Goal: Transaction & Acquisition: Purchase product/service

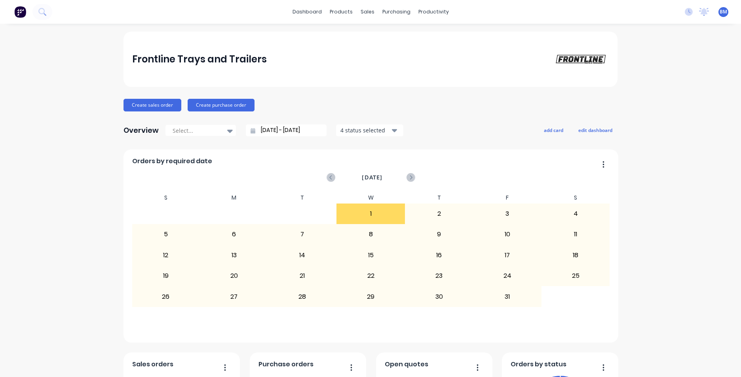
drag, startPoint x: 449, startPoint y: 68, endPoint x: 449, endPoint y: 74, distance: 5.6
click at [360, 68] on div "Frontline Trays and Trailers" at bounding box center [370, 59] width 494 height 55
click at [360, 41] on div "Sales Orders" at bounding box center [393, 37] width 32 height 7
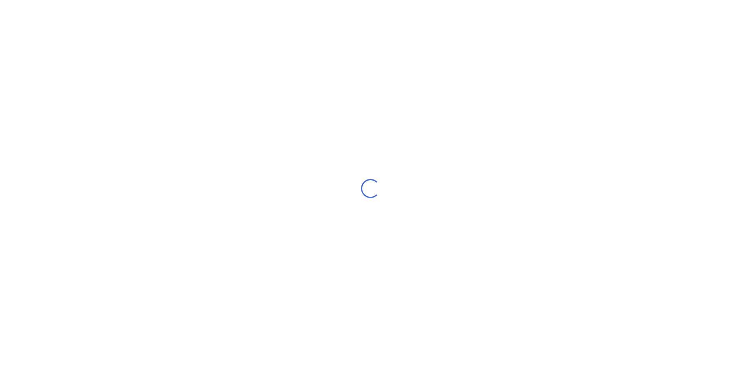
click at [114, 52] on div "Loading..." at bounding box center [370, 188] width 741 height 377
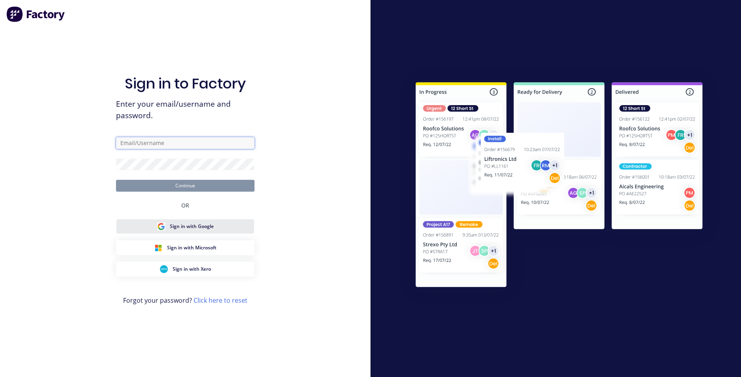
type input "[EMAIL_ADDRESS][DOMAIN_NAME]"
click at [206, 186] on button "Continue" at bounding box center [185, 186] width 138 height 12
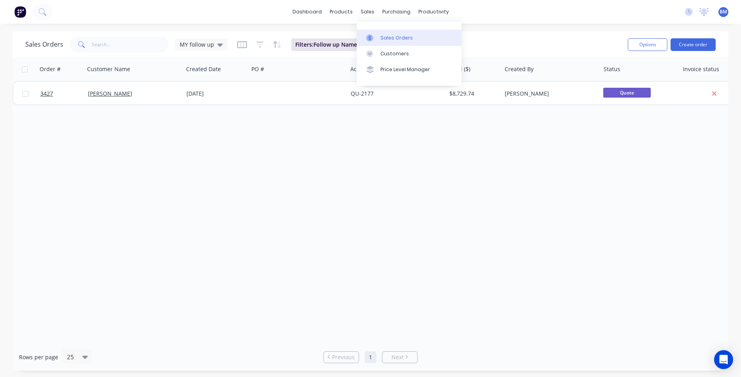
click at [360, 36] on div at bounding box center [372, 37] width 12 height 7
click at [360, 47] on link "Customers" at bounding box center [408, 54] width 105 height 16
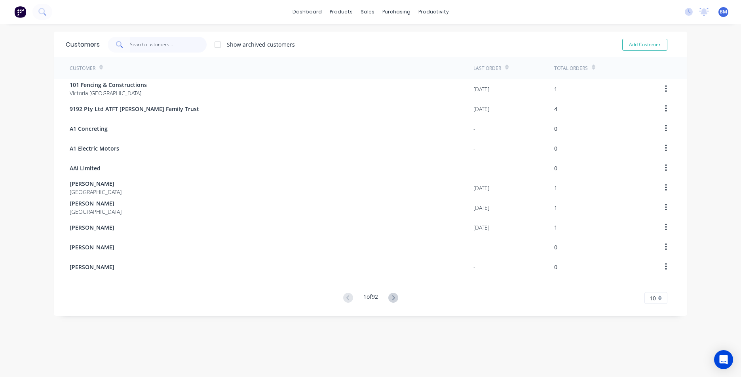
click at [165, 44] on input "text" at bounding box center [168, 45] width 77 height 16
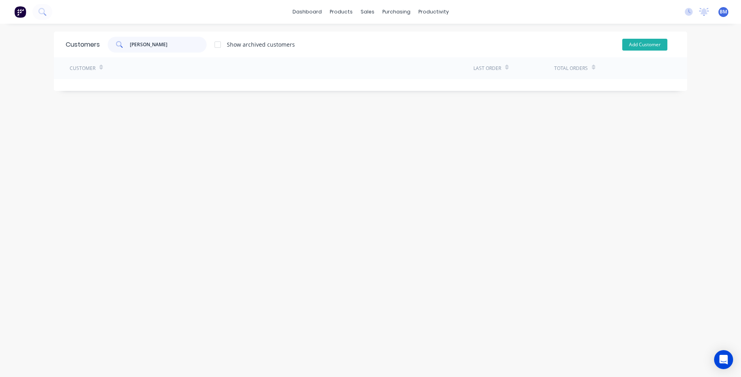
type input "[PERSON_NAME]"
click at [360, 43] on button "Add Customer" at bounding box center [644, 45] width 45 height 12
select select "AU"
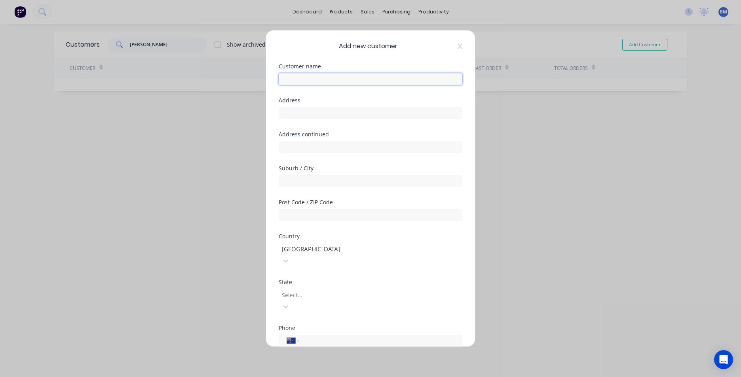
click at [360, 80] on input "text" at bounding box center [370, 79] width 184 height 12
paste input "[PERSON_NAME]"
type input "[PERSON_NAME]"
click at [320, 116] on input "text" at bounding box center [370, 113] width 184 height 12
paste input "[EMAIL_ADDRESS][DOMAIN_NAME]"
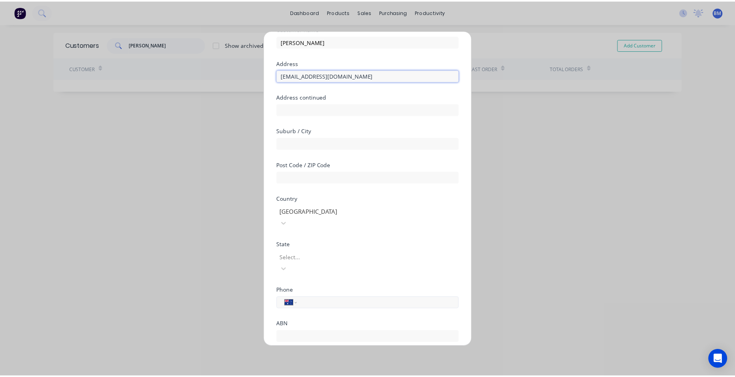
scroll to position [70, 0]
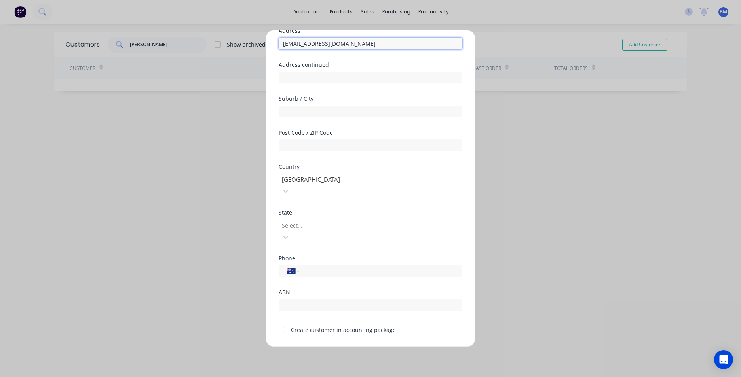
type input "[EMAIL_ADDRESS][DOMAIN_NAME]"
click at [283, 322] on div at bounding box center [282, 330] width 16 height 16
click at [354, 347] on button "Save" at bounding box center [346, 353] width 44 height 13
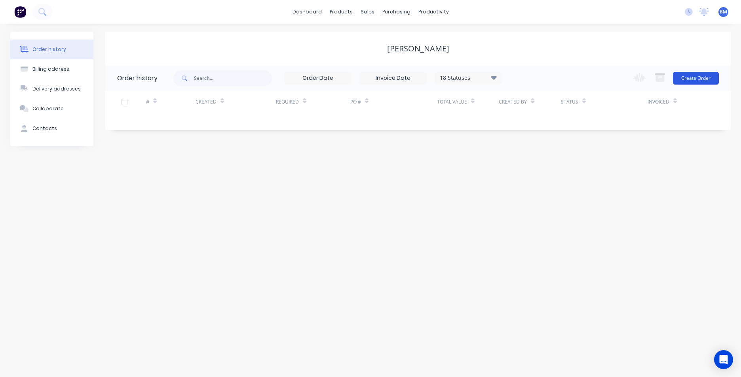
click at [360, 79] on button "Create Order" at bounding box center [695, 78] width 46 height 13
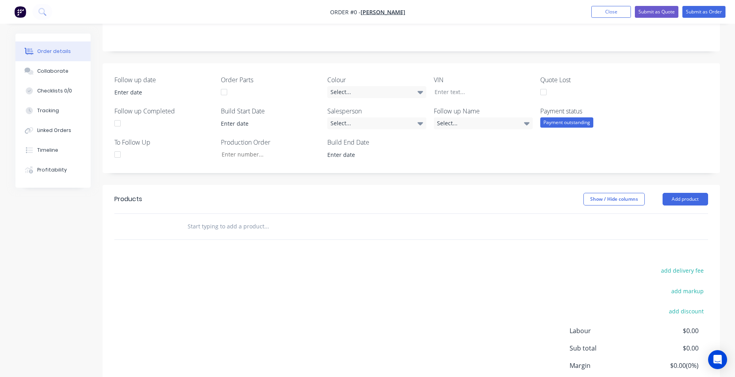
scroll to position [214, 0]
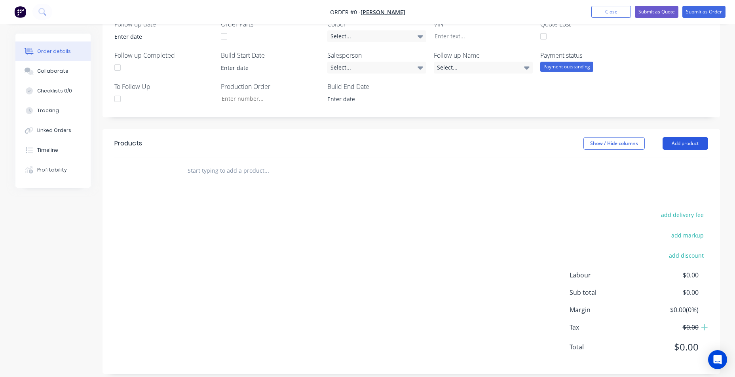
click at [360, 141] on button "Add product" at bounding box center [684, 143] width 45 height 13
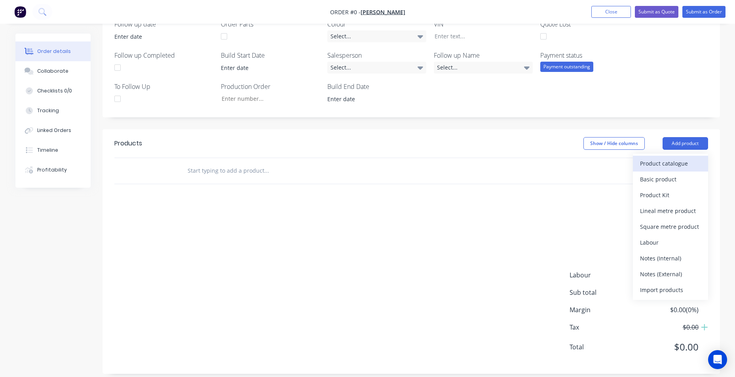
click at [360, 158] on div "Product catalogue" at bounding box center [670, 163] width 61 height 11
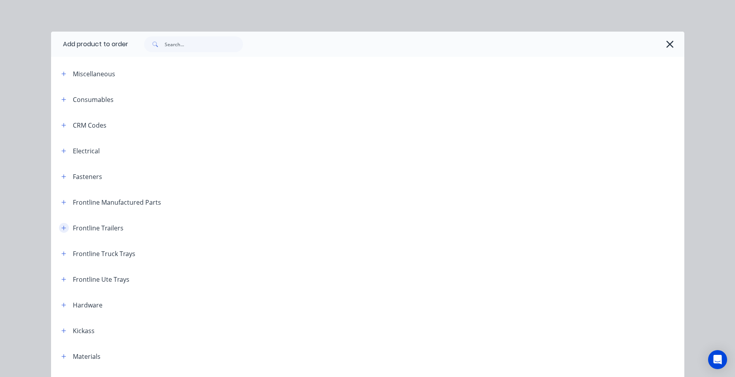
click at [62, 229] on icon "button" at bounding box center [63, 228] width 5 height 6
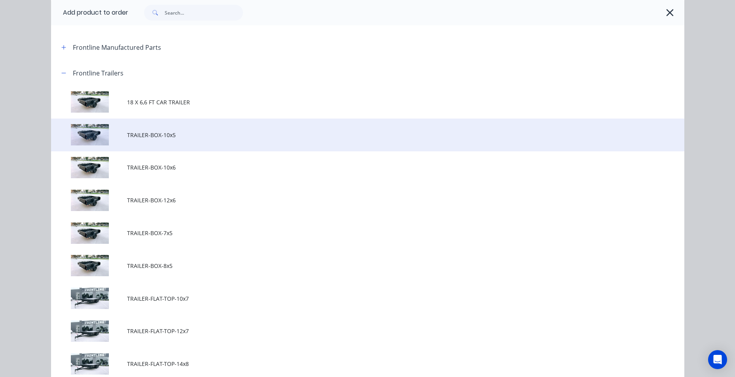
scroll to position [158, 0]
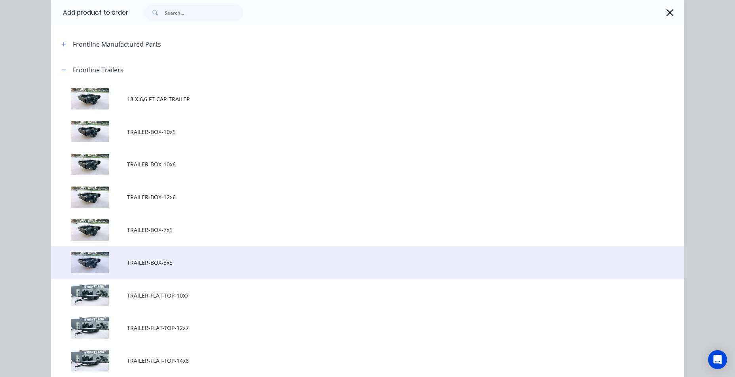
click at [176, 263] on span "TRAILER-BOX-8x5" at bounding box center [349, 263] width 445 height 8
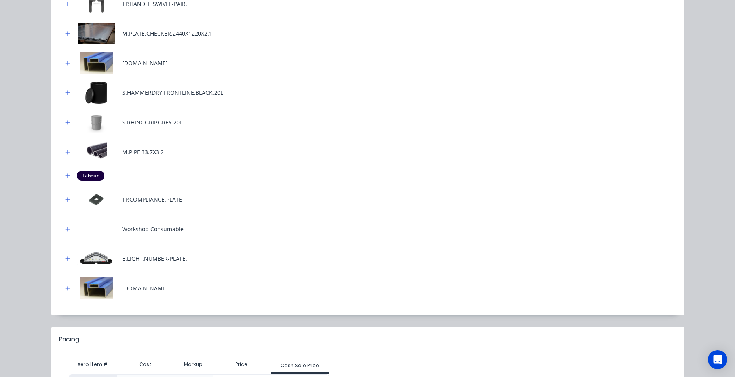
scroll to position [375, 0]
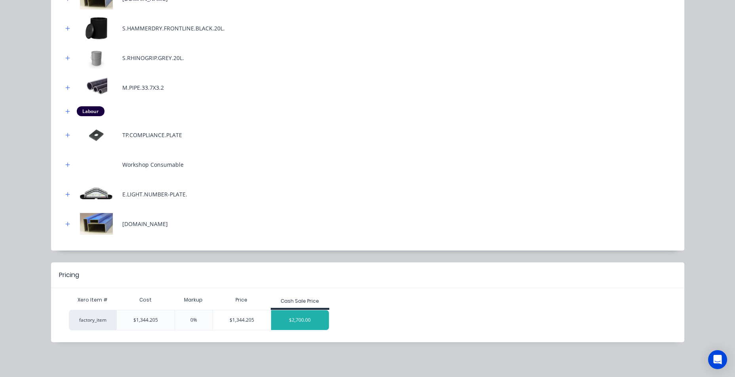
click at [294, 314] on div "$2,700.00" at bounding box center [300, 321] width 58 height 20
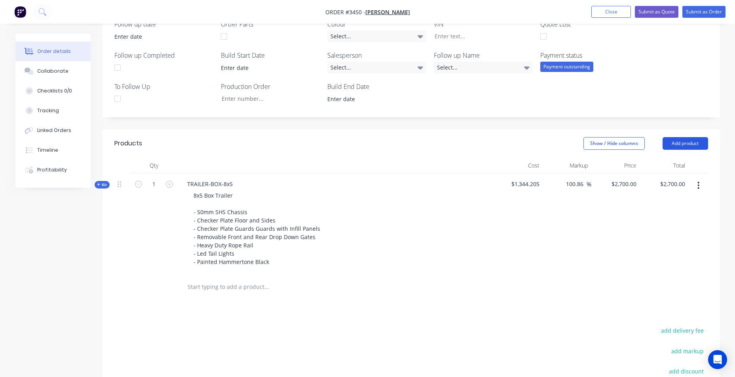
click at [360, 137] on button "Add product" at bounding box center [684, 143] width 45 height 13
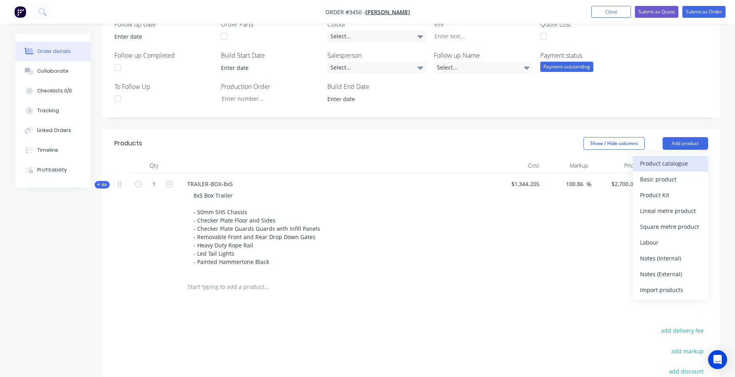
click at [360, 158] on div "Product catalogue" at bounding box center [670, 163] width 61 height 11
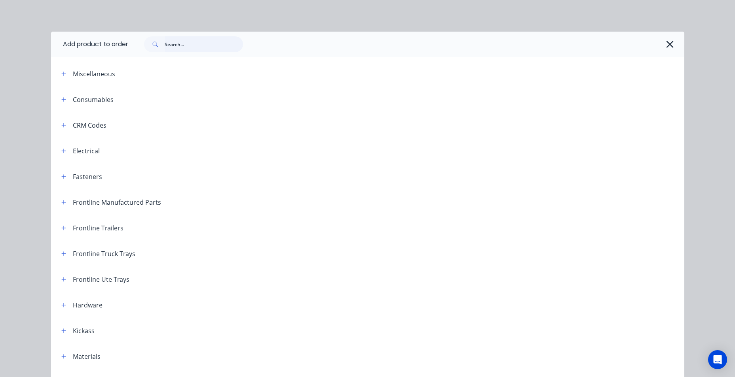
click at [193, 47] on input "text" at bounding box center [204, 44] width 78 height 16
type input "T"
click at [61, 227] on icon "button" at bounding box center [63, 228] width 4 height 4
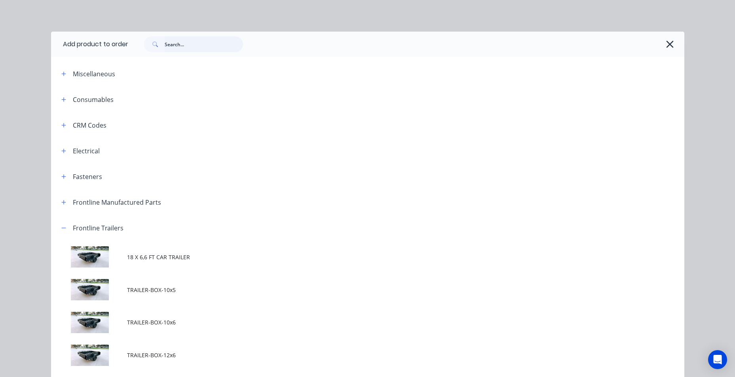
click at [175, 46] on input "text" at bounding box center [204, 44] width 78 height 16
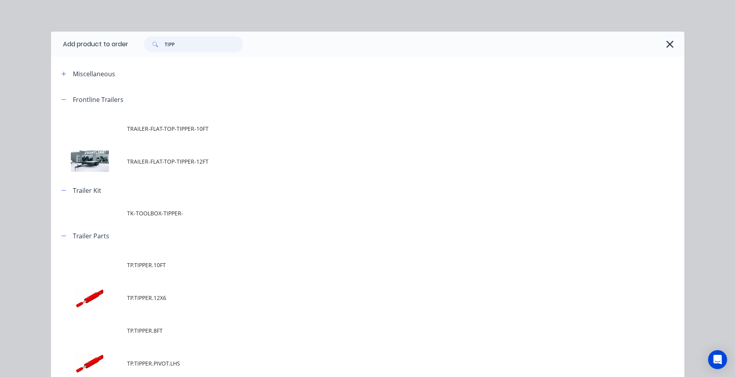
drag, startPoint x: 178, startPoint y: 43, endPoint x: 154, endPoint y: 46, distance: 23.6
click at [154, 46] on div "TIPP" at bounding box center [193, 44] width 99 height 16
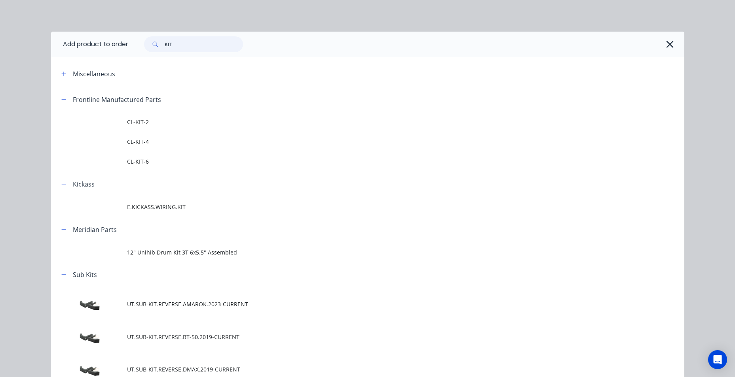
drag, startPoint x: 182, startPoint y: 45, endPoint x: 154, endPoint y: 44, distance: 28.1
click at [154, 44] on div "KIT" at bounding box center [193, 44] width 99 height 16
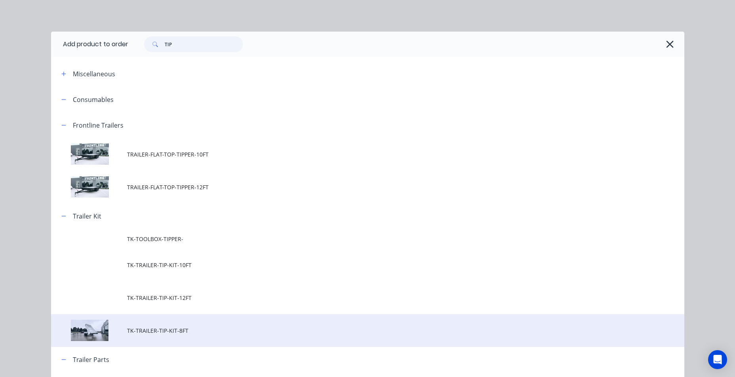
type input "TIP"
click at [197, 322] on td "TK-TRAILER-TIP-KIT-8FT" at bounding box center [405, 330] width 557 height 33
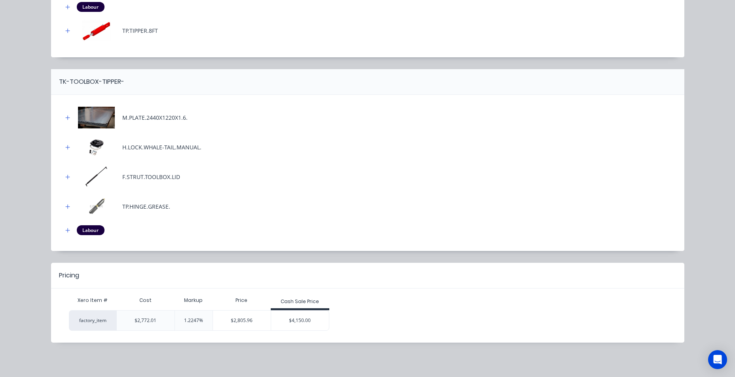
scroll to position [332, 0]
click at [308, 323] on div "$4,150.00" at bounding box center [300, 321] width 58 height 20
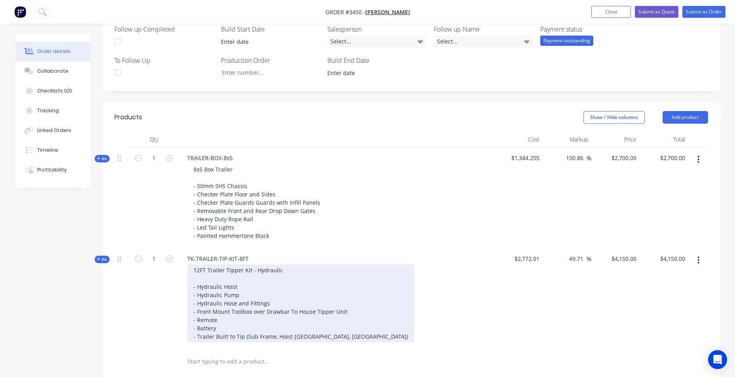
scroll to position [254, 0]
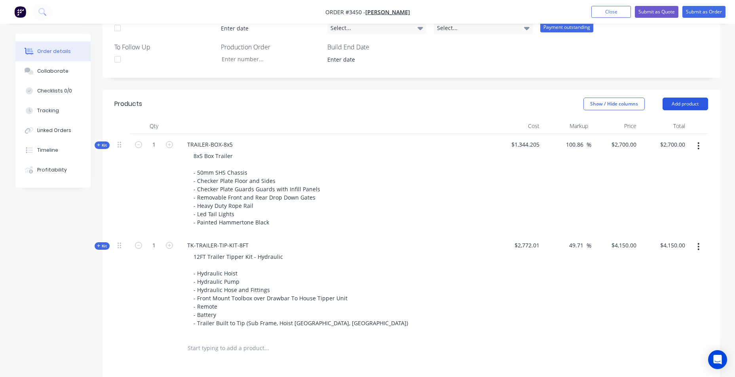
click at [360, 98] on button "Add product" at bounding box center [684, 104] width 45 height 13
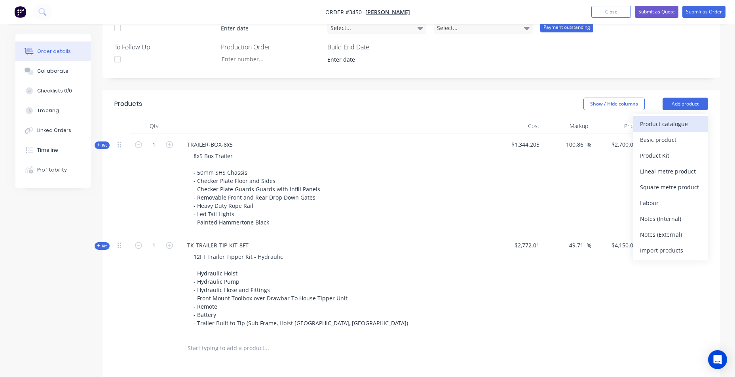
click at [360, 118] on div "Product catalogue" at bounding box center [670, 123] width 61 height 11
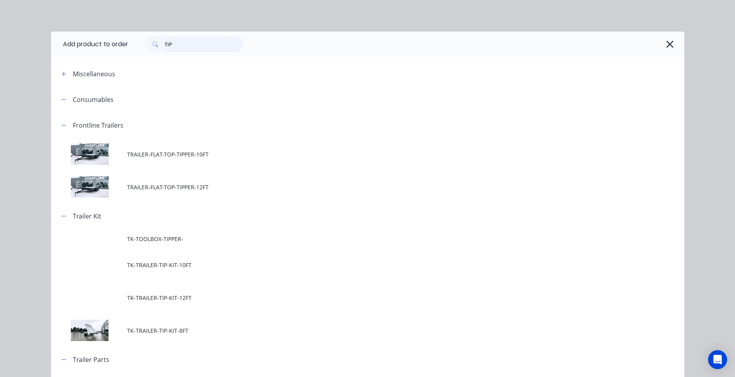
click at [140, 45] on div "TIP" at bounding box center [189, 44] width 107 height 16
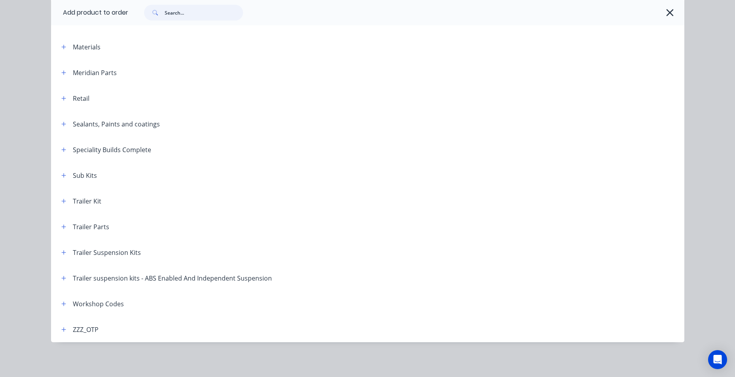
scroll to position [442, 0]
click at [62, 251] on icon "button" at bounding box center [63, 253] width 5 height 6
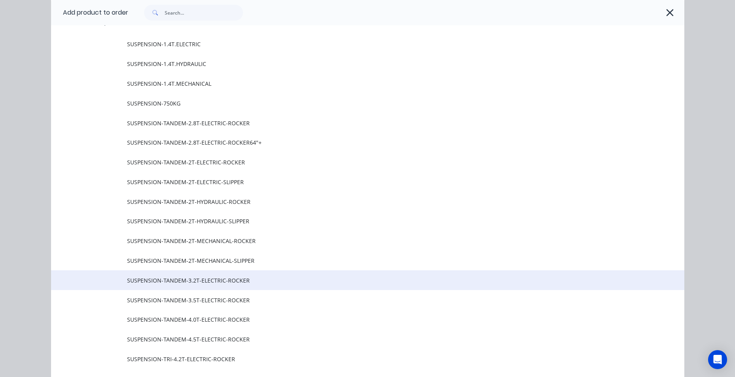
scroll to position [547, 0]
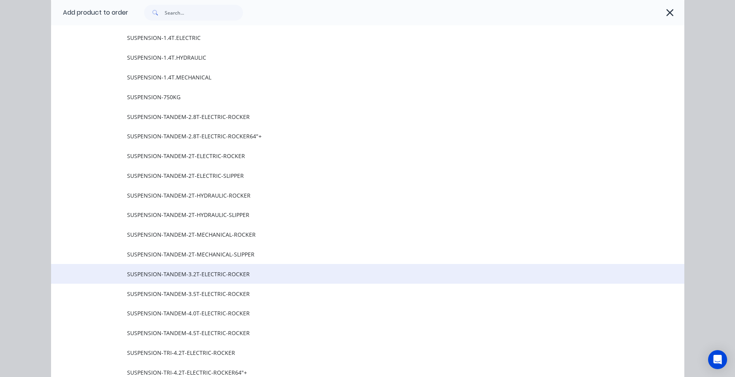
click at [226, 272] on span "SUSPENSION-TANDEM-3.2T-ELECTRIC-ROCKER" at bounding box center [349, 274] width 445 height 8
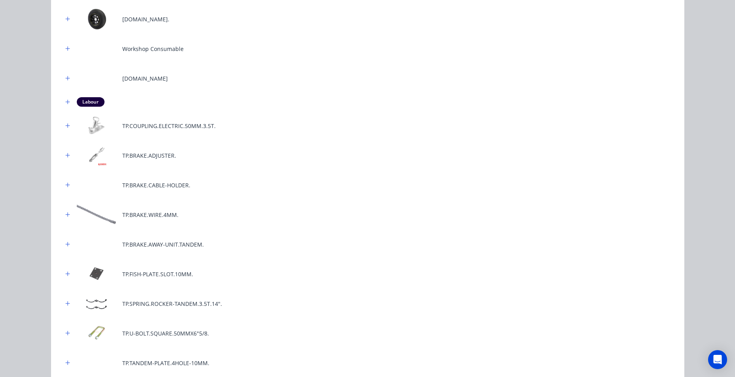
scroll to position [15, 0]
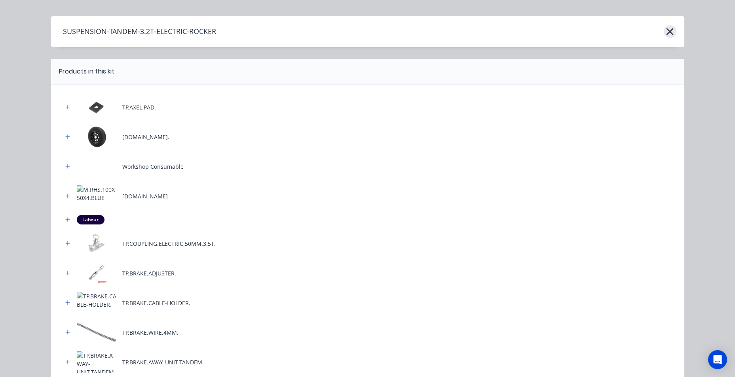
click at [360, 34] on icon "button" at bounding box center [669, 31] width 8 height 11
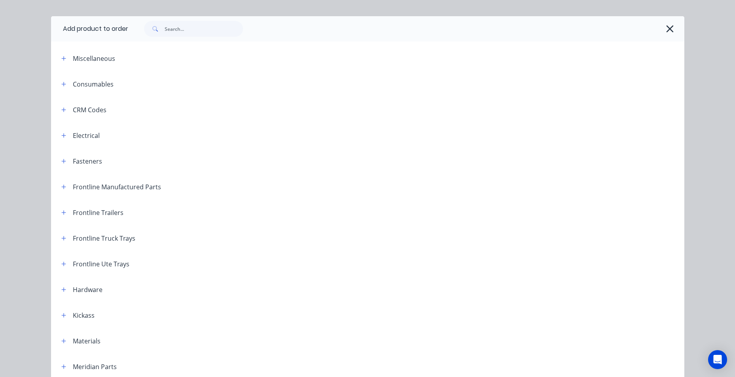
scroll to position [549, 0]
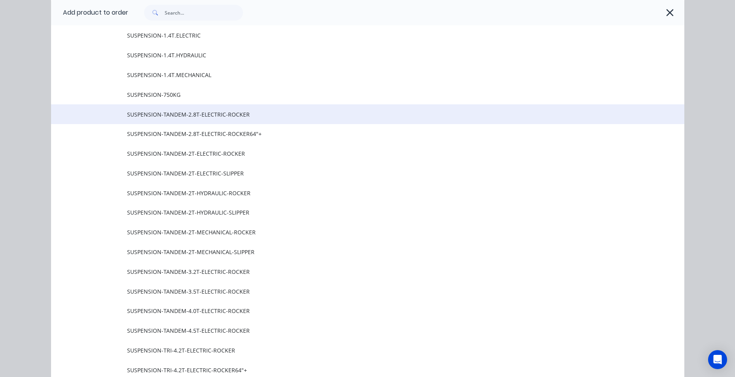
click at [203, 117] on span "SUSPENSION-TANDEM-2.8T-ELECTRIC-ROCKER" at bounding box center [349, 114] width 445 height 8
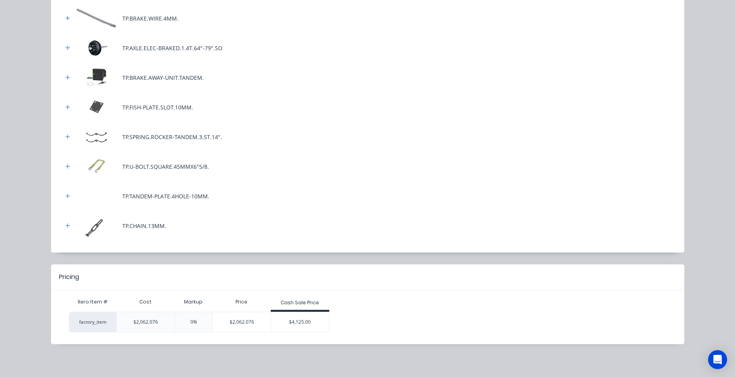
scroll to position [332, 0]
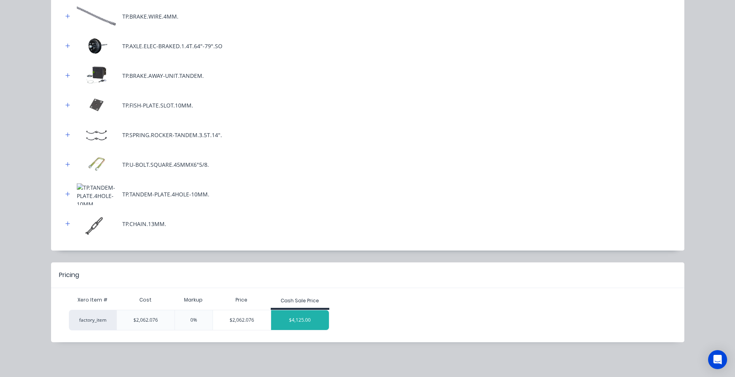
click at [301, 322] on div "$4,125.00" at bounding box center [300, 321] width 58 height 20
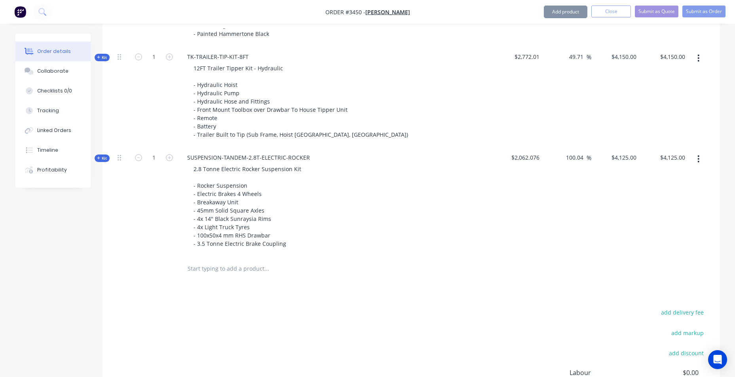
click at [325, 285] on div "Products Show / Hide columns Add product Qty Cost Markup Price Total Kit 1 TRAI…" at bounding box center [410, 186] width 617 height 571
click at [201, 261] on input "text" at bounding box center [266, 269] width 158 height 16
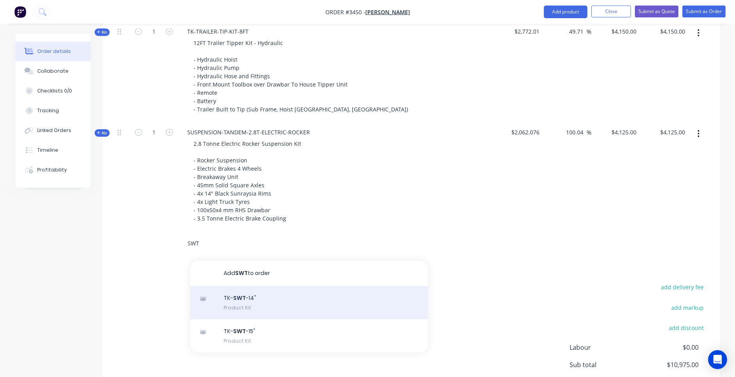
scroll to position [482, 0]
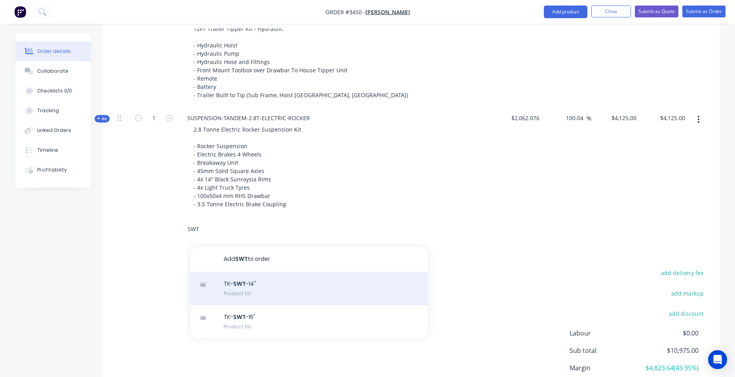
type input "SWT"
click at [272, 274] on div "TK- SWT -14" Product Kit" at bounding box center [308, 288] width 237 height 33
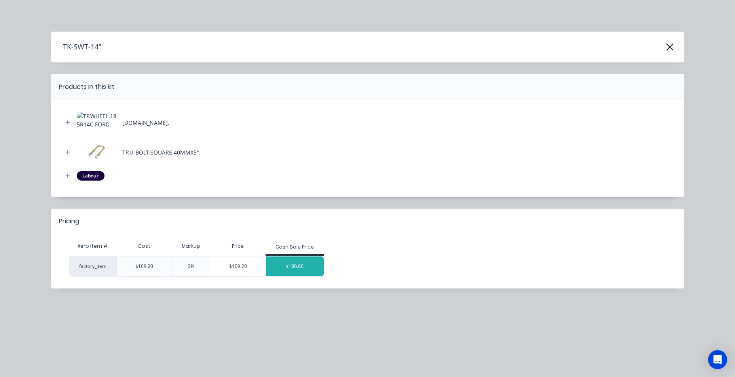
click at [290, 259] on div "$180.00" at bounding box center [295, 267] width 58 height 20
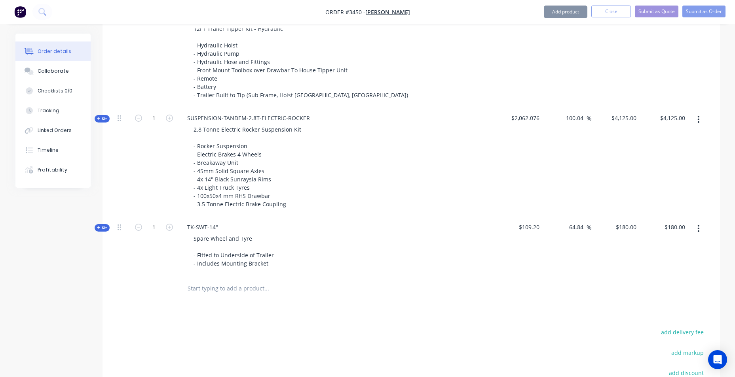
click at [229, 283] on input "text" at bounding box center [266, 289] width 158 height 16
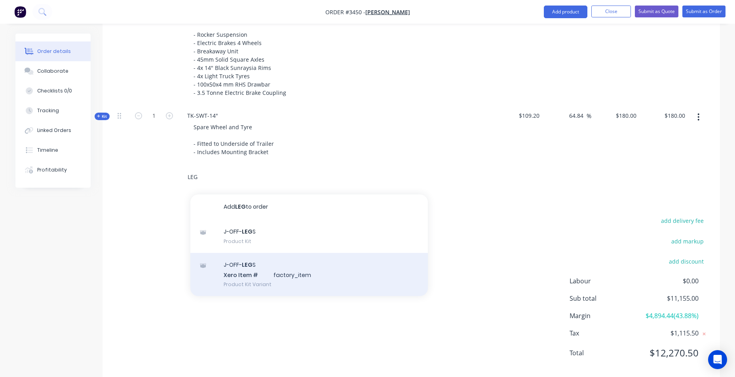
scroll to position [599, 0]
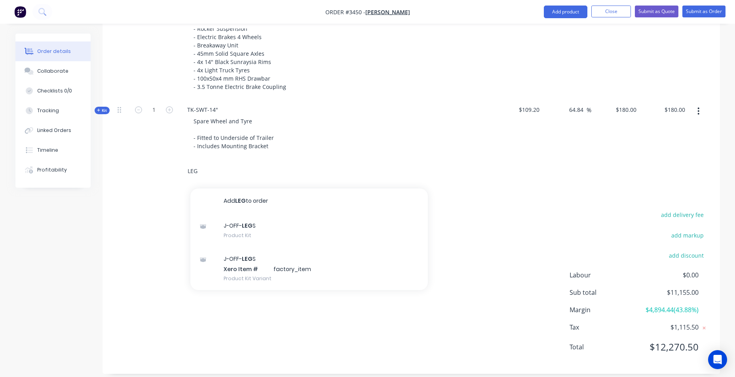
drag, startPoint x: 216, startPoint y: 161, endPoint x: 191, endPoint y: 164, distance: 25.1
click at [191, 164] on input "LEG" at bounding box center [266, 171] width 158 height 16
type input "L"
drag, startPoint x: 218, startPoint y: 155, endPoint x: 195, endPoint y: 159, distance: 23.4
click at [195, 163] on input "FOOT" at bounding box center [266, 171] width 158 height 16
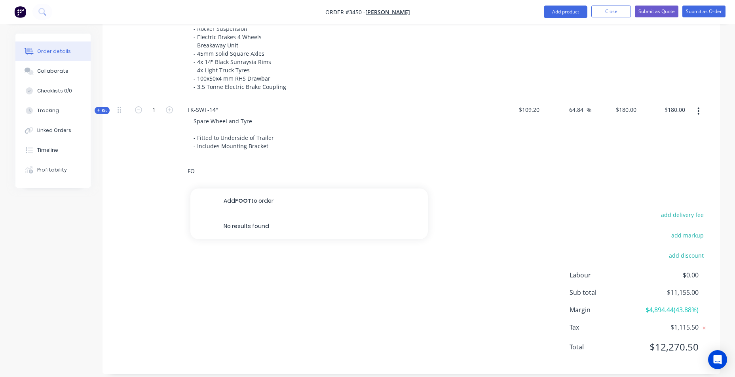
type input "F"
click at [360, 10] on button "Add product" at bounding box center [566, 12] width 44 height 13
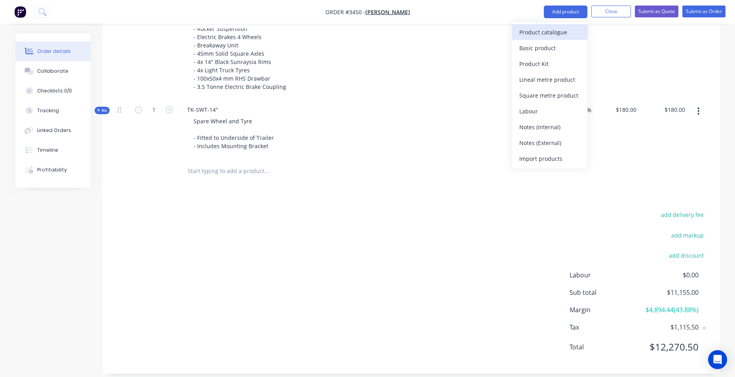
click at [360, 28] on div "Product catalogue" at bounding box center [549, 32] width 61 height 11
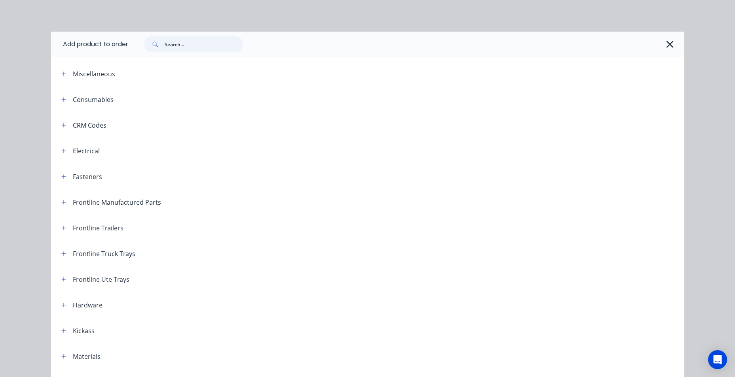
click at [186, 40] on input "text" at bounding box center [204, 44] width 78 height 16
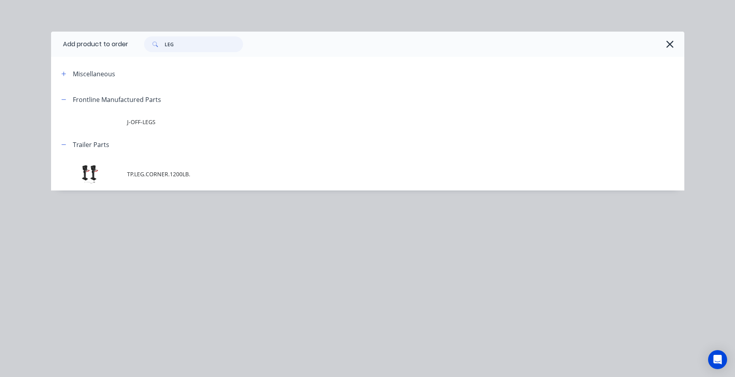
drag, startPoint x: 182, startPoint y: 42, endPoint x: 140, endPoint y: 43, distance: 41.9
click at [142, 44] on div "LEG" at bounding box center [189, 44] width 107 height 16
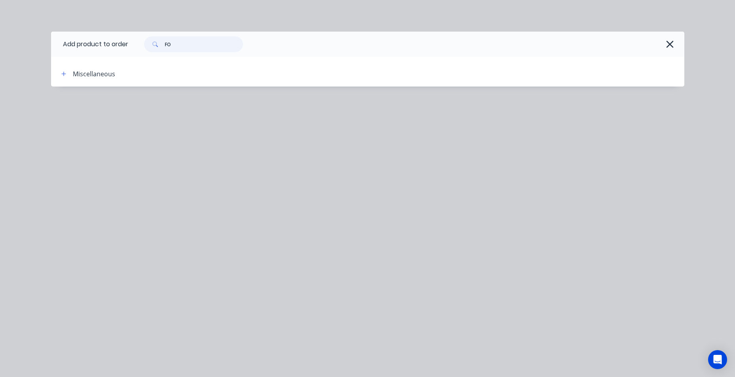
type input "F"
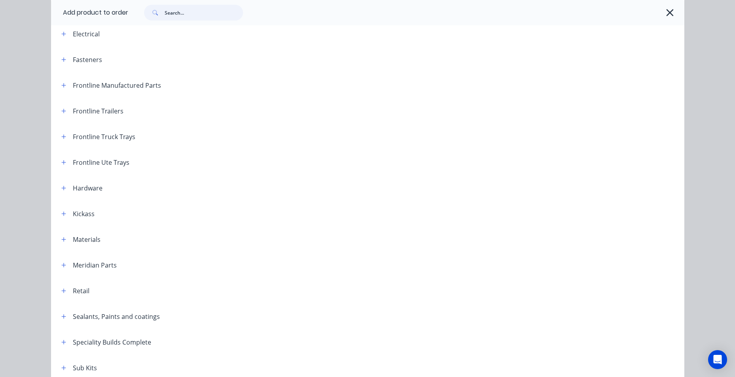
scroll to position [119, 0]
click at [62, 187] on icon "button" at bounding box center [63, 187] width 5 height 6
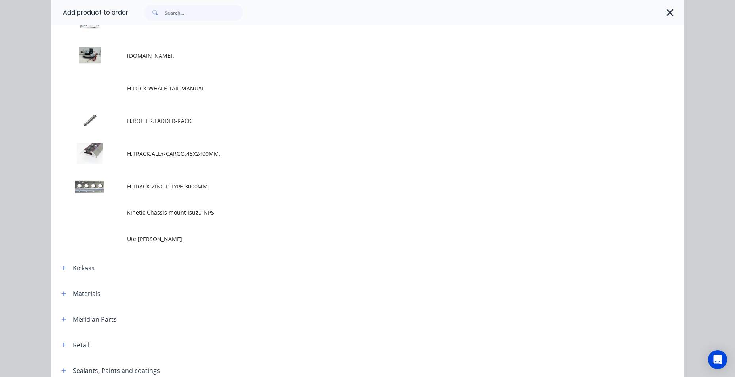
scroll to position [593, 0]
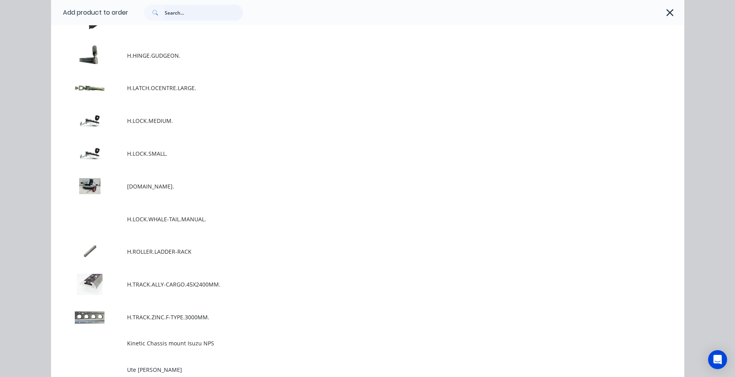
click at [189, 6] on input "text" at bounding box center [204, 13] width 78 height 16
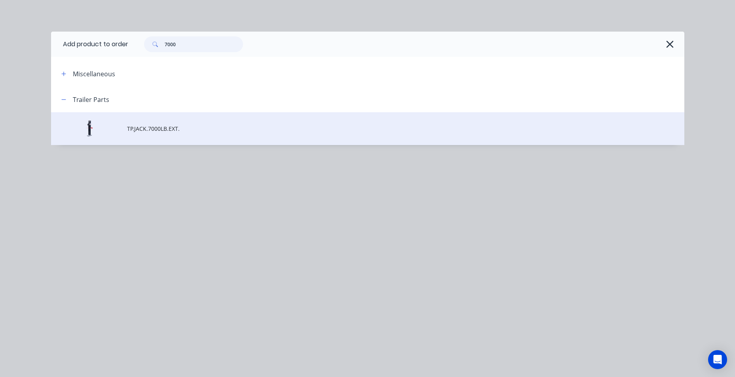
type input "7000"
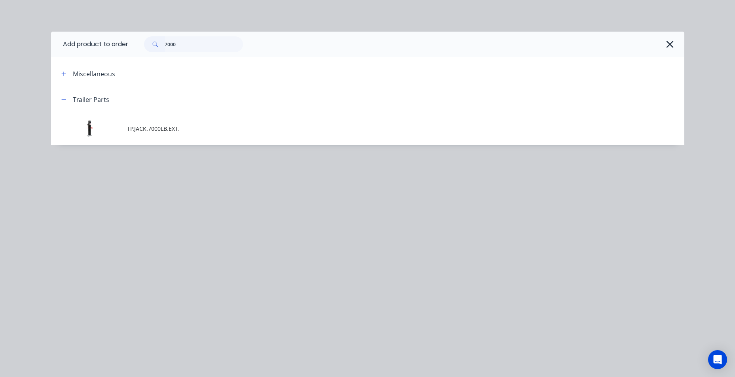
click at [180, 132] on span "TP.JACK.7000LB.EXT." at bounding box center [349, 129] width 445 height 8
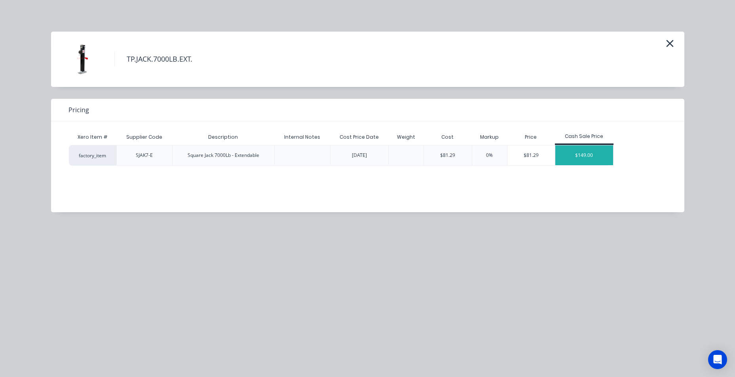
click at [360, 161] on div "$149.00" at bounding box center [584, 156] width 58 height 20
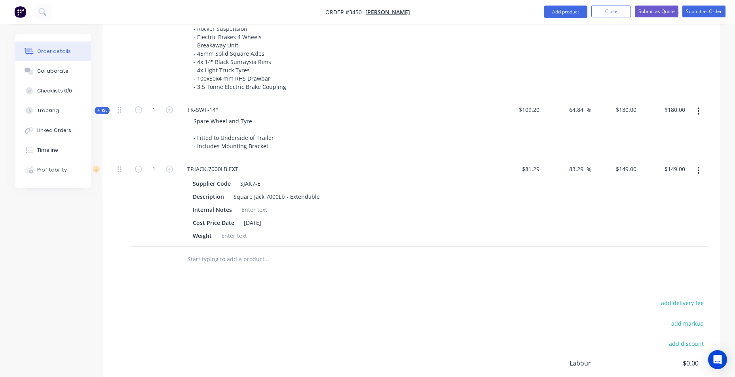
click at [231, 252] on input "text" at bounding box center [266, 260] width 158 height 16
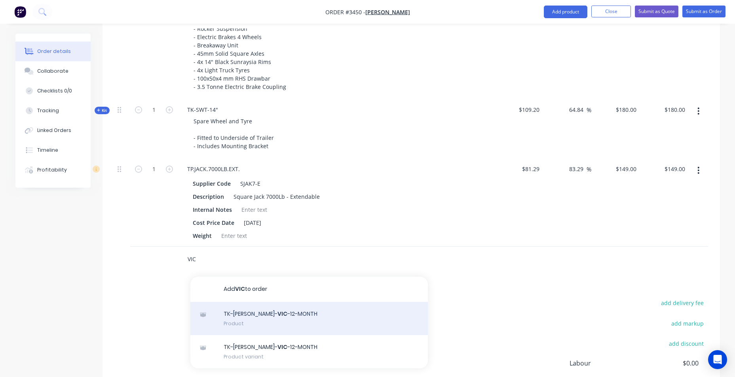
type input "VIC"
click at [302, 318] on div "TK-[PERSON_NAME]- VIC -12-MONTH Product" at bounding box center [308, 318] width 237 height 33
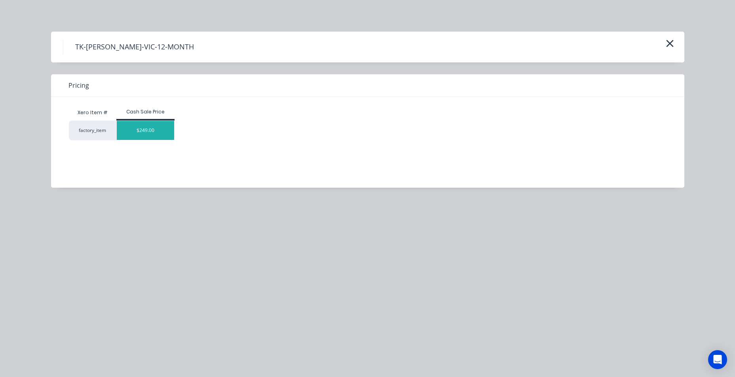
drag, startPoint x: 132, startPoint y: 128, endPoint x: 133, endPoint y: 132, distance: 4.4
click at [132, 128] on div "$249.00" at bounding box center [146, 130] width 58 height 19
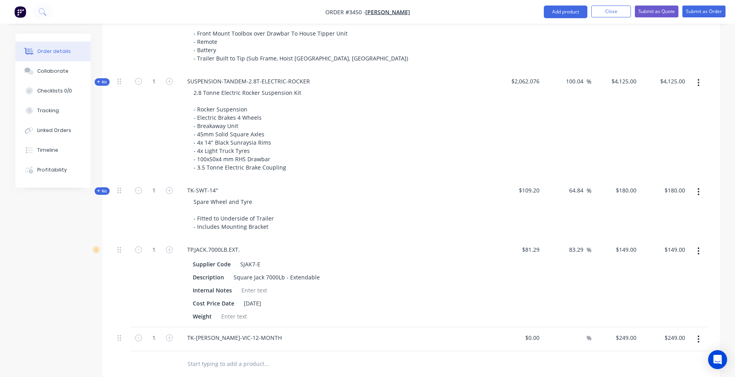
scroll to position [633, 0]
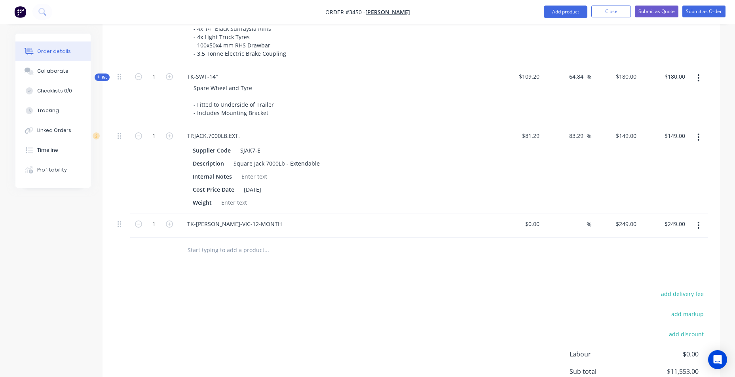
click at [199, 244] on input "text" at bounding box center [266, 250] width 158 height 16
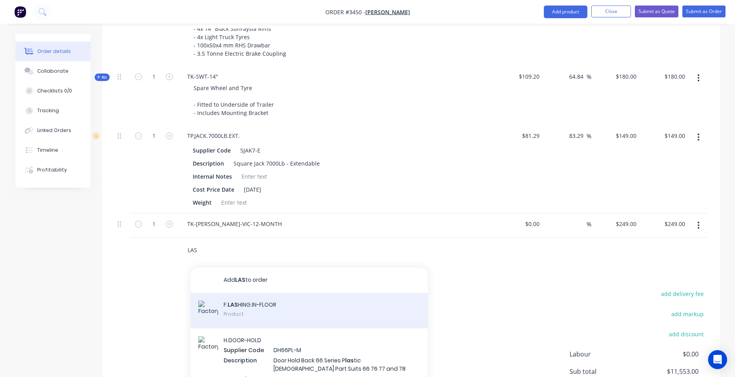
type input "LAS"
click at [229, 295] on div "F. LAS HING.IN-FLOOR Product" at bounding box center [308, 311] width 237 height 36
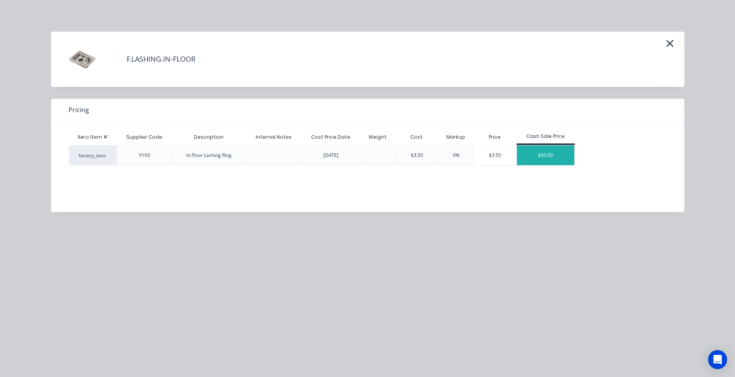
click at [360, 160] on div "$60.00" at bounding box center [546, 156] width 58 height 20
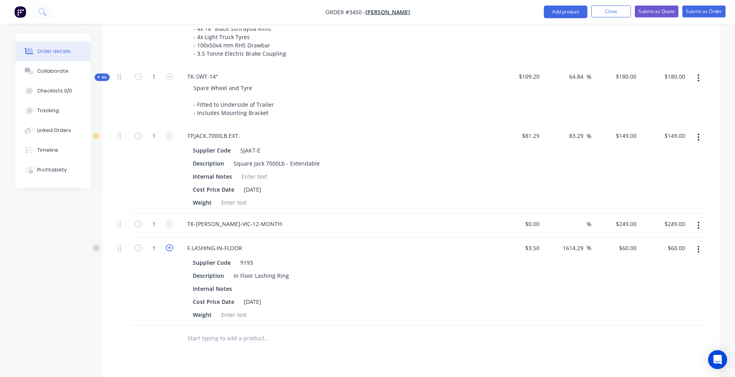
click at [170, 244] on icon "button" at bounding box center [169, 247] width 7 height 7
type input "2"
type input "$120.00"
click at [170, 244] on icon "button" at bounding box center [169, 247] width 7 height 7
type input "3"
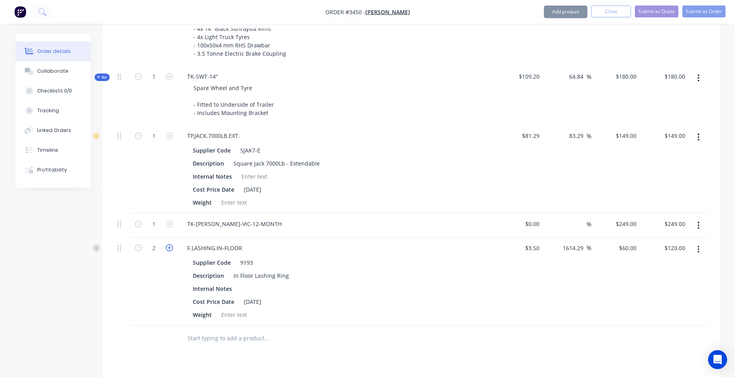
type input "$180.00"
click at [170, 244] on icon "button" at bounding box center [169, 247] width 7 height 7
type input "4"
type input "$240.00"
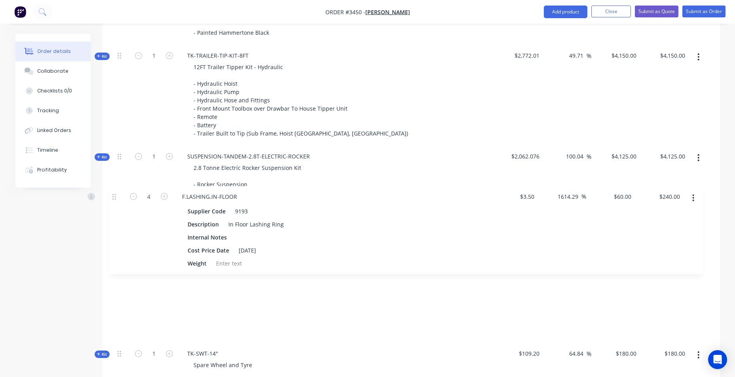
scroll to position [453, 0]
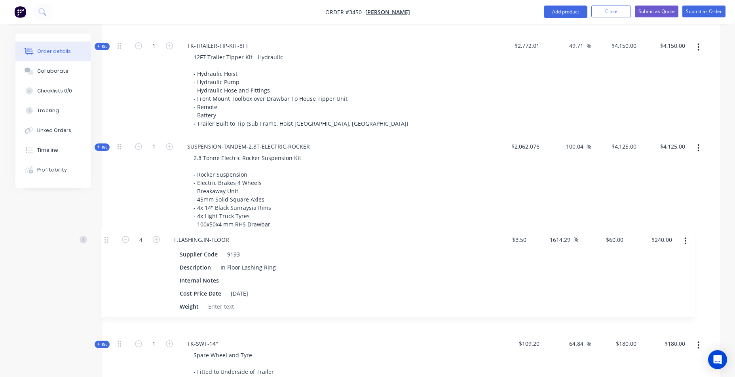
drag, startPoint x: 118, startPoint y: 242, endPoint x: 108, endPoint y: 240, distance: 10.8
click at [106, 240] on div "Qty Cost Markup Price Total Kit 1 TRAILER-BOX-8x5 8x5 Box Trailer - 50mm SHS Ch…" at bounding box center [410, 225] width 617 height 612
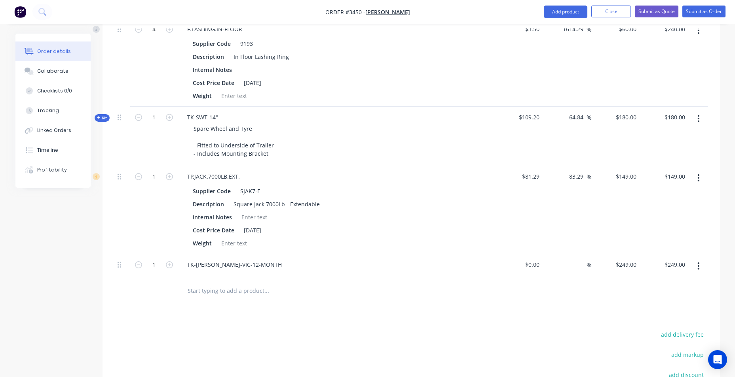
scroll to position [770, 0]
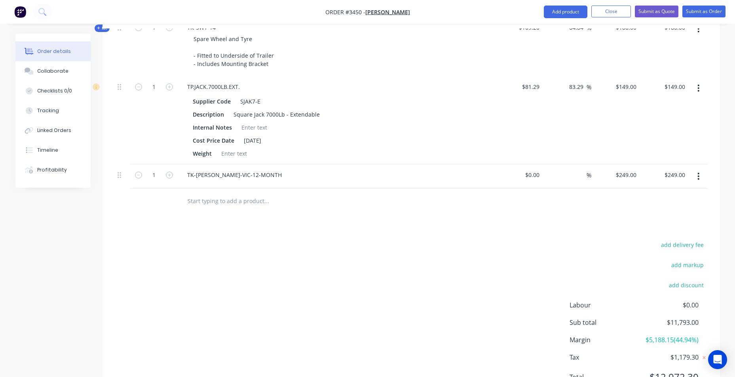
click at [220, 197] on input "text" at bounding box center [266, 201] width 158 height 16
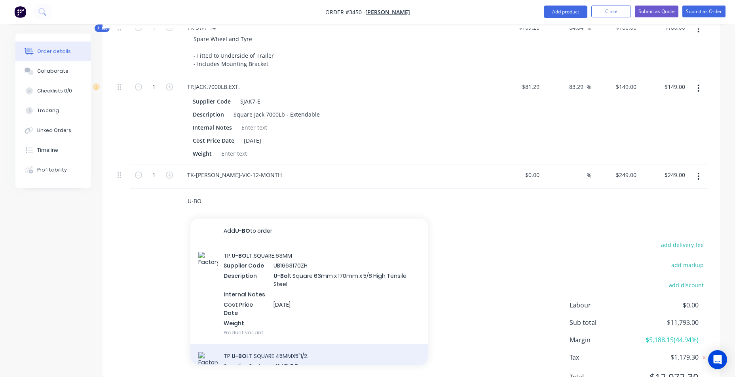
type input "U-BO"
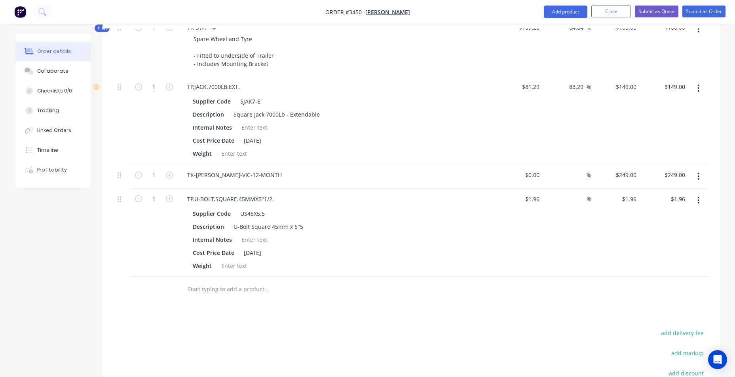
click at [360, 197] on icon "button" at bounding box center [698, 200] width 2 height 7
click at [360, 263] on div "Delete" at bounding box center [670, 268] width 61 height 11
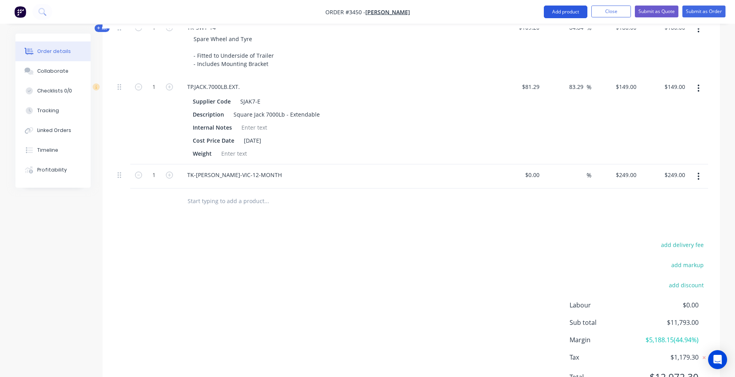
click at [360, 13] on button "Add product" at bounding box center [566, 12] width 44 height 13
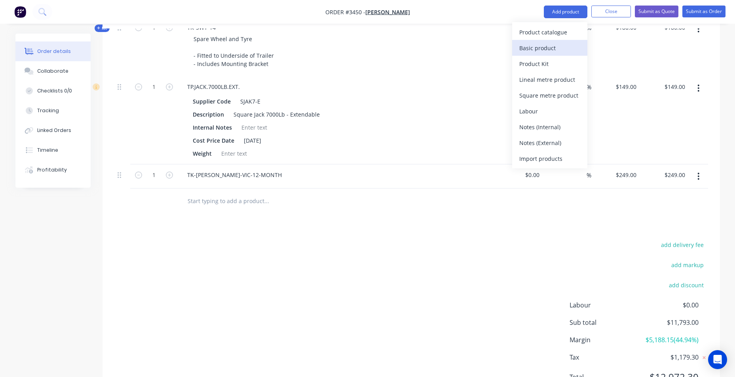
click at [360, 44] on div "Basic product" at bounding box center [549, 47] width 61 height 11
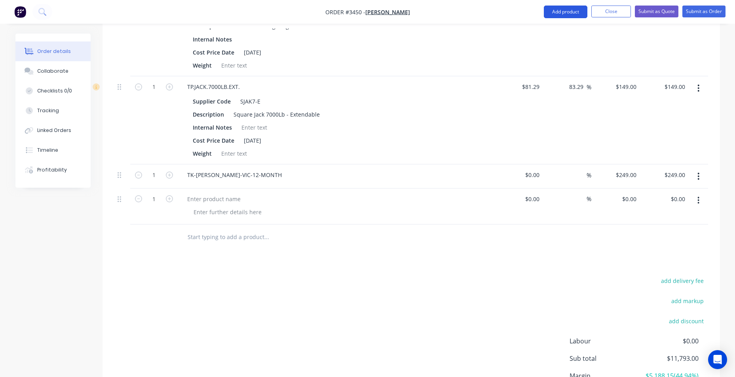
click at [360, 12] on button "Add product" at bounding box center [566, 12] width 44 height 13
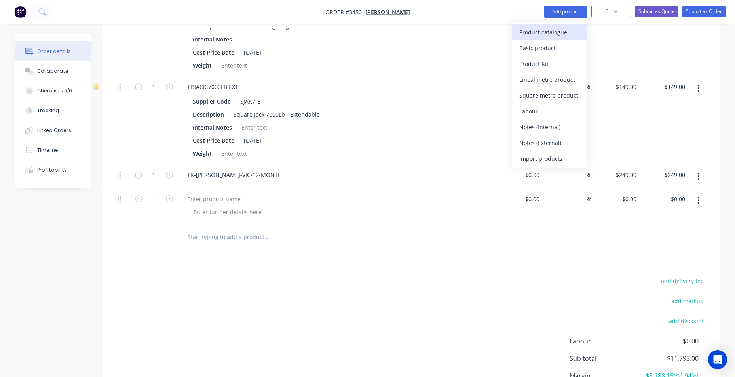
click at [360, 30] on div "Product catalogue" at bounding box center [549, 32] width 61 height 11
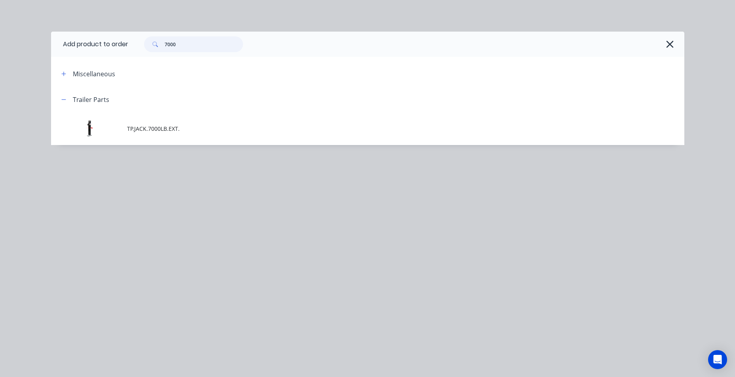
drag, startPoint x: 179, startPoint y: 49, endPoint x: 157, endPoint y: 46, distance: 22.4
click at [157, 47] on div "7000" at bounding box center [193, 44] width 99 height 16
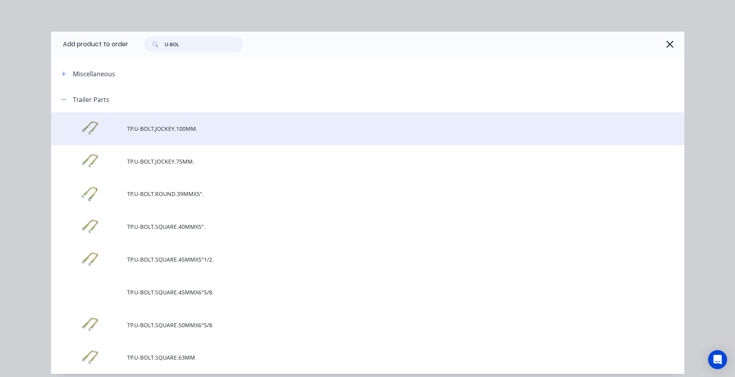
type input "U-BOL"
click at [214, 129] on span "TP.U-BOLT.JOCKEY.100MM." at bounding box center [349, 129] width 445 height 8
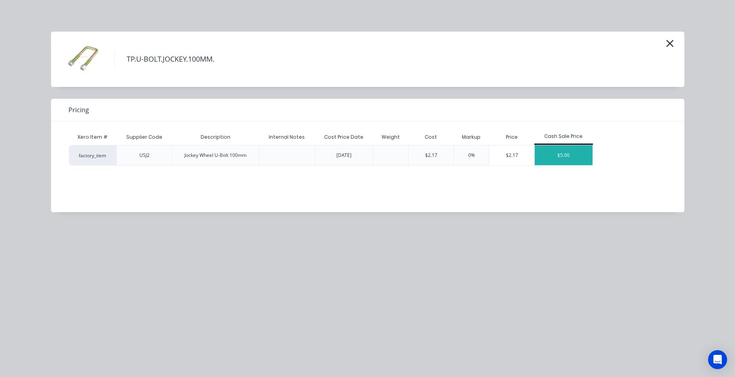
click at [360, 159] on div "$5.00" at bounding box center [563, 156] width 58 height 20
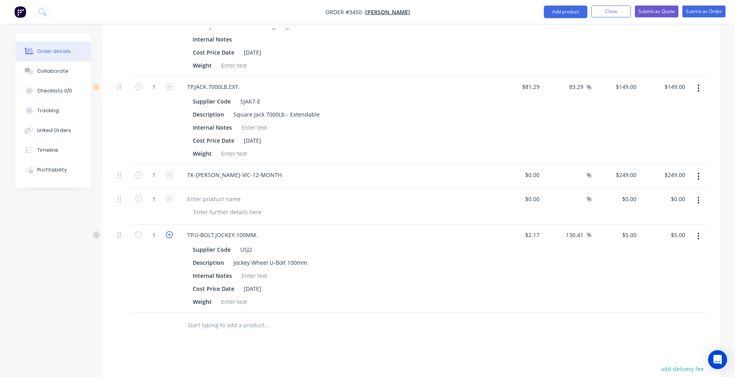
click at [168, 231] on icon "button" at bounding box center [169, 234] width 7 height 7
type input "2"
type input "$10.00"
click at [360, 193] on button "button" at bounding box center [698, 200] width 19 height 14
click at [360, 247] on div "Delete" at bounding box center [670, 252] width 61 height 11
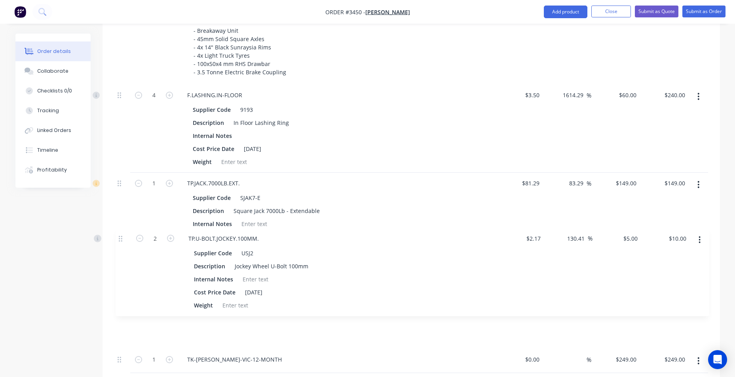
scroll to position [688, 0]
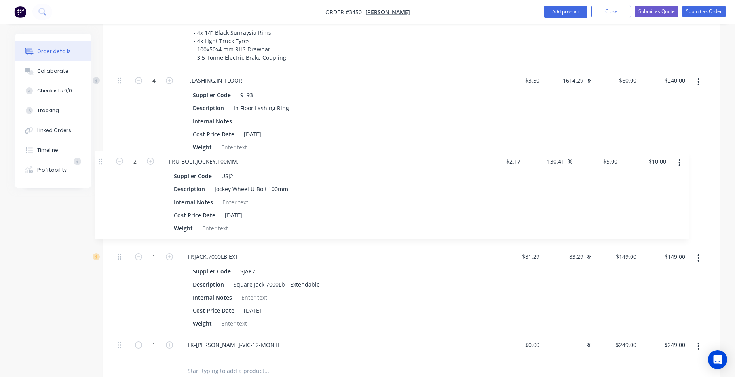
drag, startPoint x: 117, startPoint y: 193, endPoint x: 101, endPoint y: 156, distance: 40.0
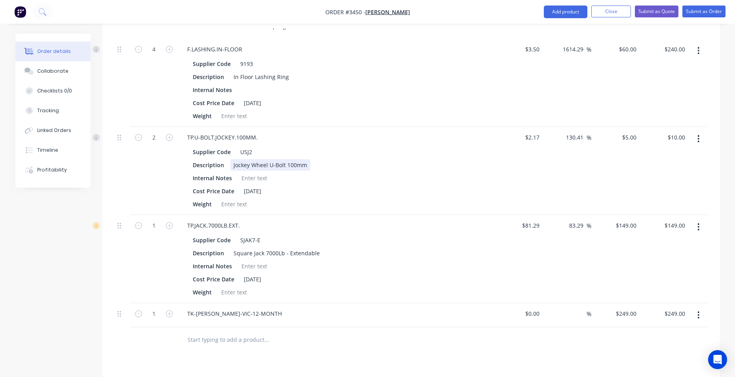
scroll to position [727, 0]
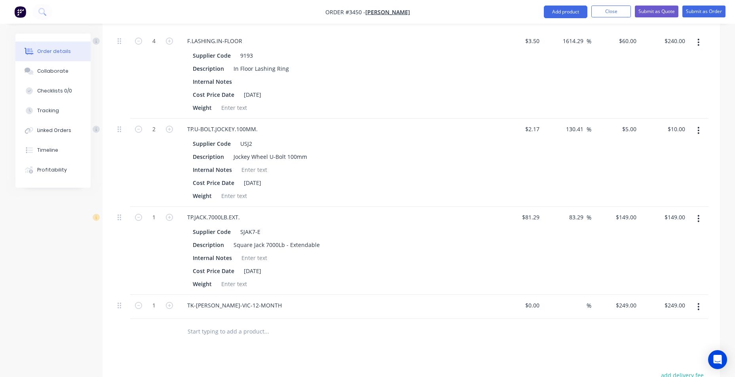
click at [360, 127] on icon "button" at bounding box center [698, 130] width 2 height 7
click at [360, 193] on div "Delete" at bounding box center [670, 198] width 61 height 11
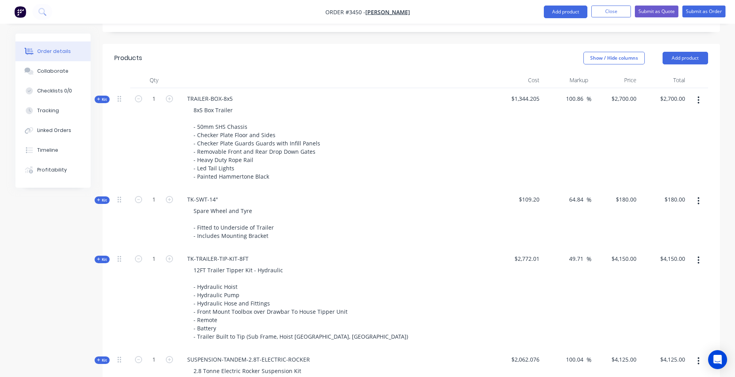
scroll to position [246, 0]
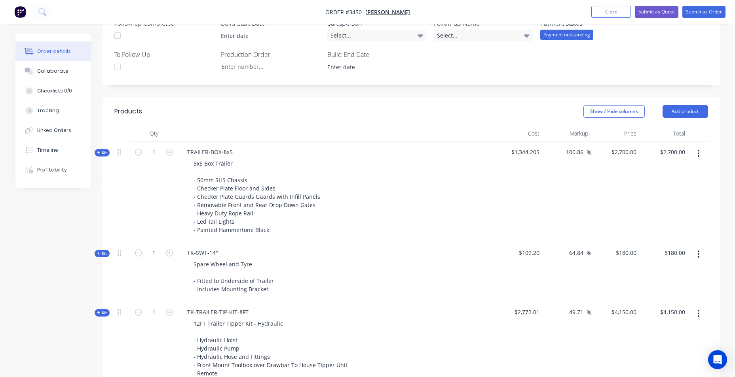
click at [115, 245] on div at bounding box center [122, 271] width 16 height 59
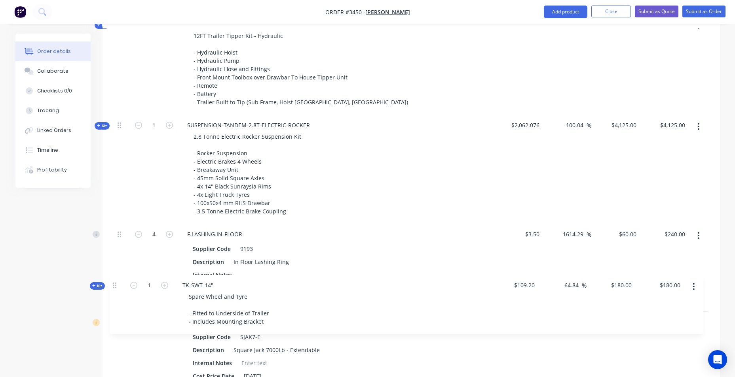
scroll to position [475, 0]
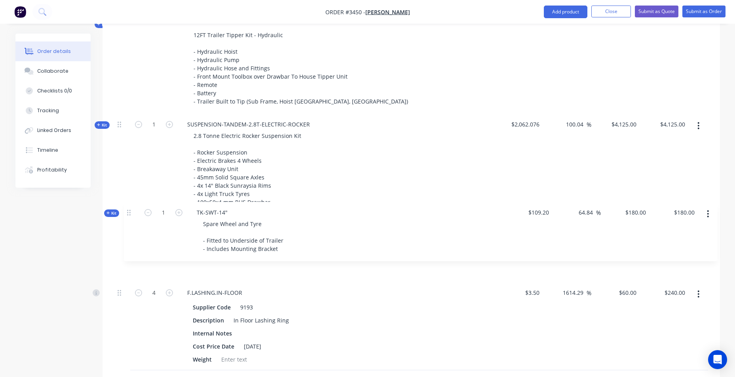
drag, startPoint x: 119, startPoint y: 244, endPoint x: 128, endPoint y: 215, distance: 30.0
click at [128, 215] on div "Kit 1 TRAILER-BOX-8x5 8x5 Box Trailer - 50mm SHS Chassis - Checker Plate Floor …" at bounding box center [410, 197] width 593 height 571
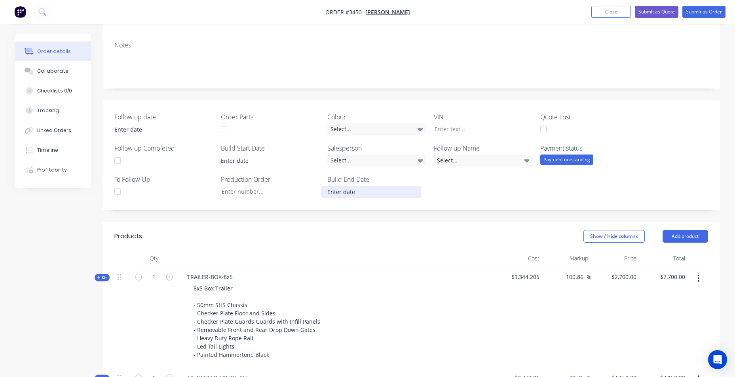
scroll to position [1, 0]
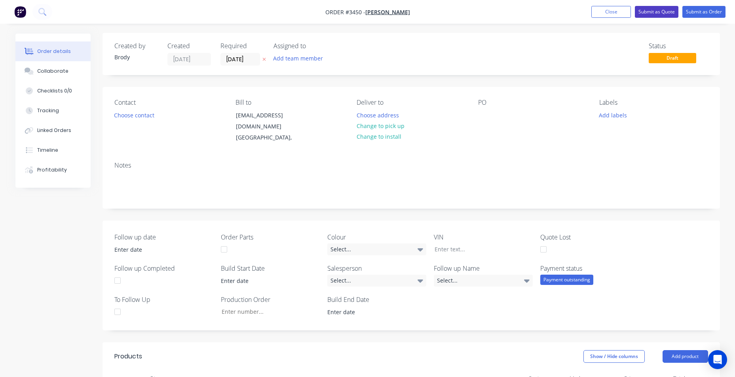
click at [360, 9] on button "Submit as Quote" at bounding box center [657, 12] width 44 height 12
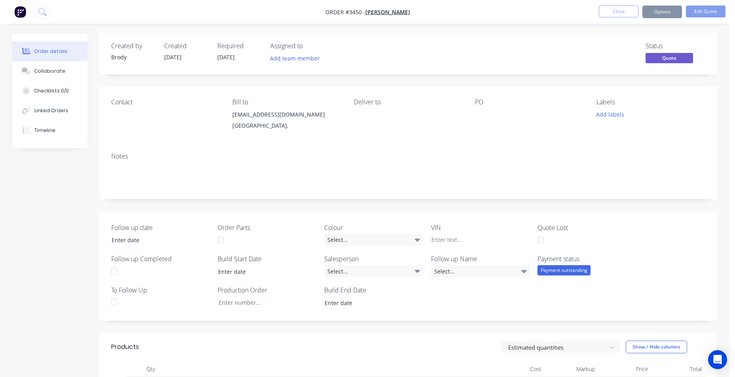
scroll to position [0, 0]
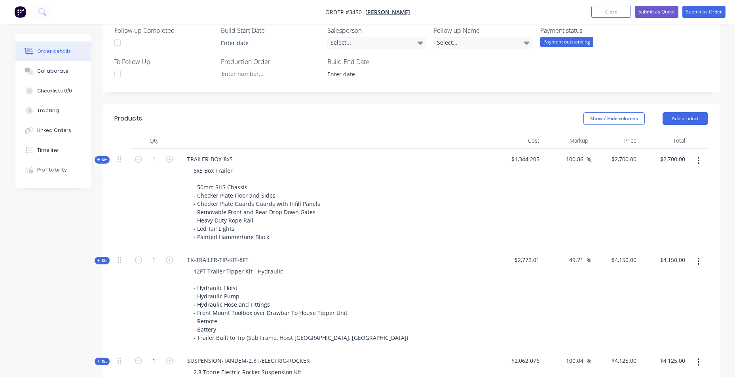
scroll to position [237, 0]
click at [686, 114] on button "Add product" at bounding box center [684, 120] width 45 height 13
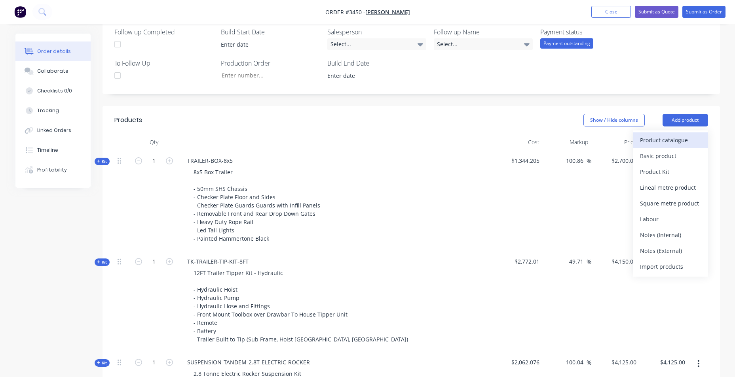
click at [654, 134] on div "Product catalogue" at bounding box center [670, 139] width 61 height 11
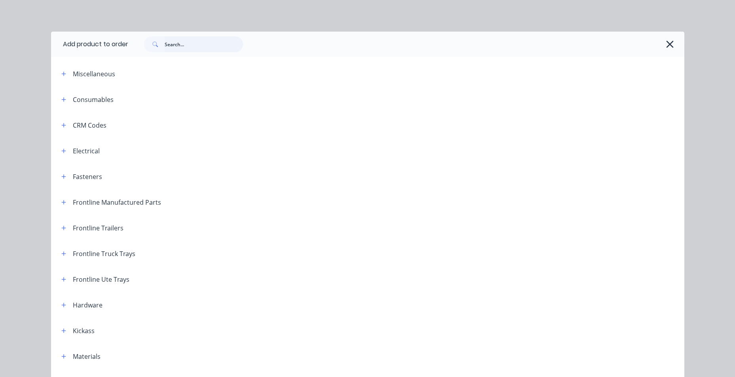
click at [182, 43] on input "text" at bounding box center [204, 44] width 78 height 16
click at [63, 229] on icon "button" at bounding box center [63, 228] width 5 height 6
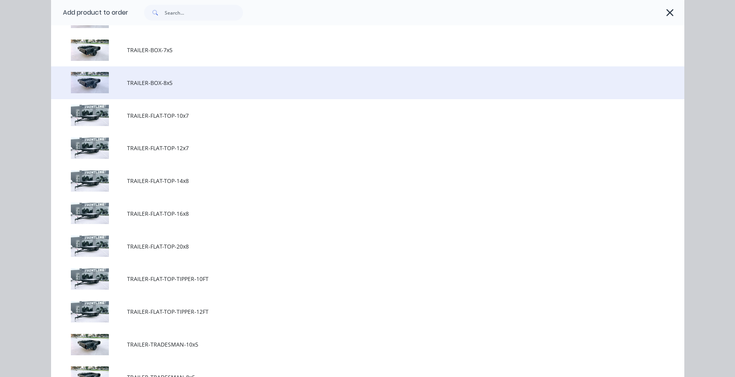
scroll to position [396, 0]
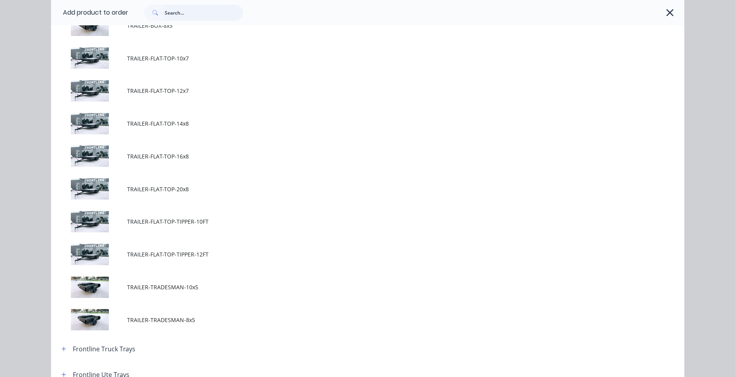
click at [196, 12] on input "text" at bounding box center [204, 13] width 78 height 16
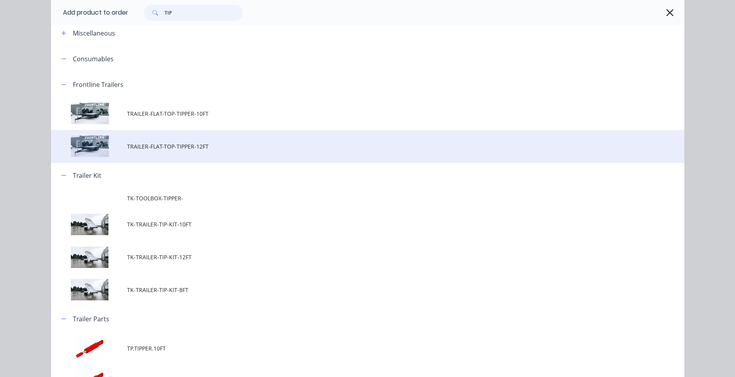
scroll to position [79, 0]
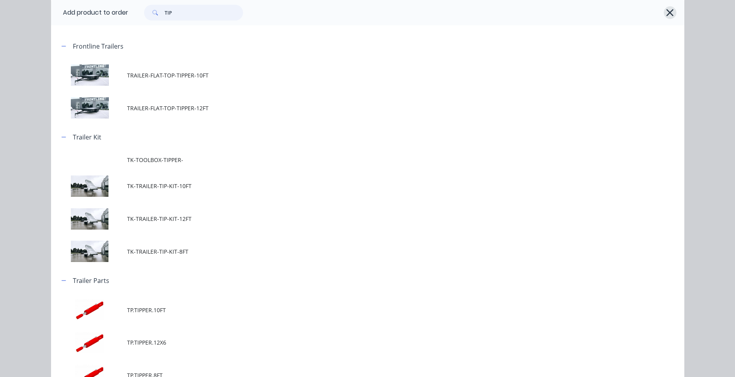
type input "TIP"
click at [667, 11] on icon "button" at bounding box center [669, 12] width 8 height 11
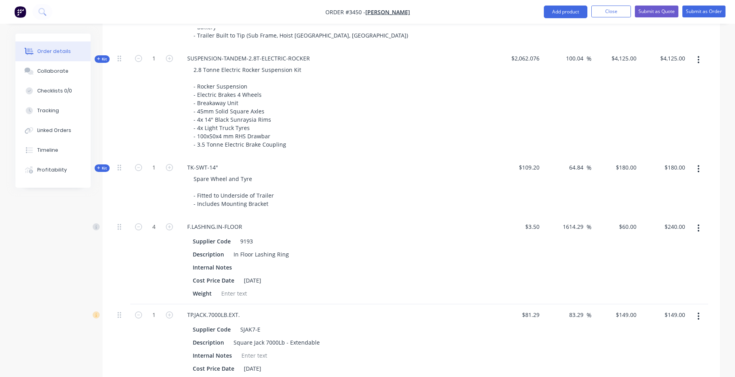
scroll to position [523, 0]
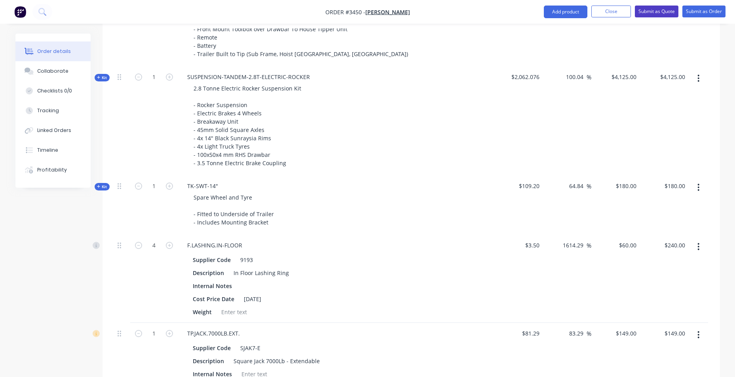
click at [664, 7] on button "Submit as Quote" at bounding box center [657, 12] width 44 height 12
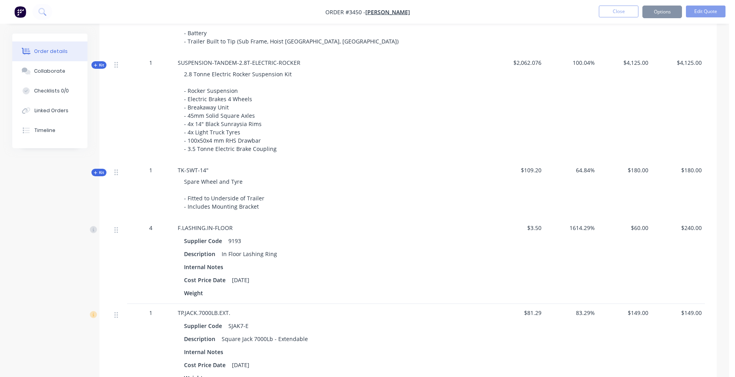
scroll to position [0, 0]
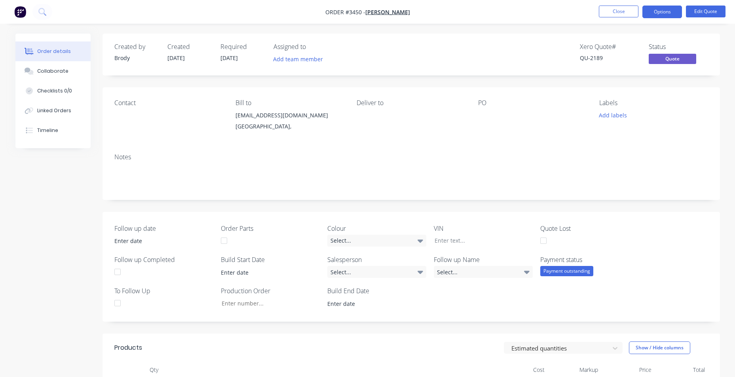
drag, startPoint x: 662, startPoint y: 12, endPoint x: 661, endPoint y: 20, distance: 8.0
click at [663, 12] on button "Options" at bounding box center [662, 12] width 40 height 13
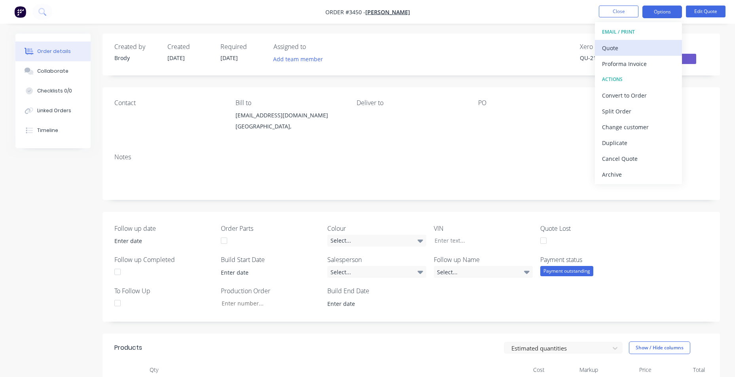
click at [632, 54] on button "Quote" at bounding box center [638, 48] width 87 height 16
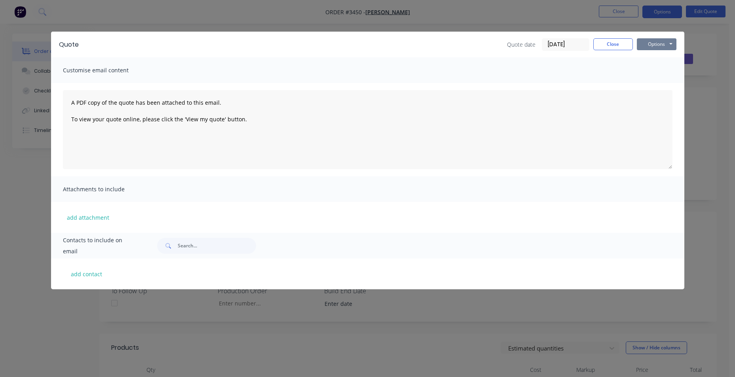
click at [650, 49] on button "Options" at bounding box center [656, 44] width 40 height 12
click at [650, 73] on button "Print" at bounding box center [661, 71] width 51 height 13
click at [619, 44] on button "Close" at bounding box center [613, 44] width 40 height 12
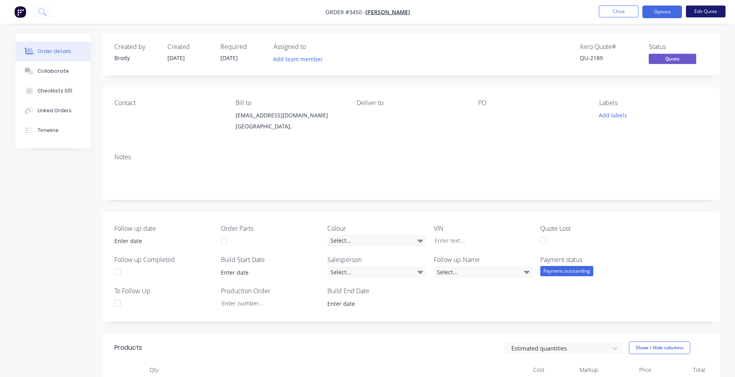
click at [695, 9] on button "Edit Quote" at bounding box center [706, 12] width 40 height 12
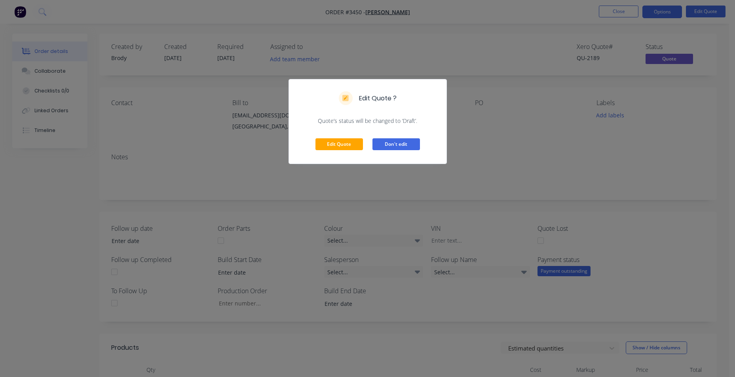
click at [381, 144] on button "Don't edit" at bounding box center [395, 144] width 47 height 12
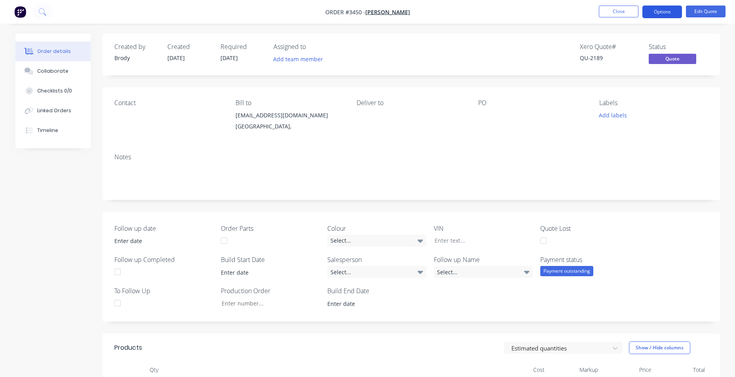
click at [673, 15] on button "Options" at bounding box center [662, 12] width 40 height 13
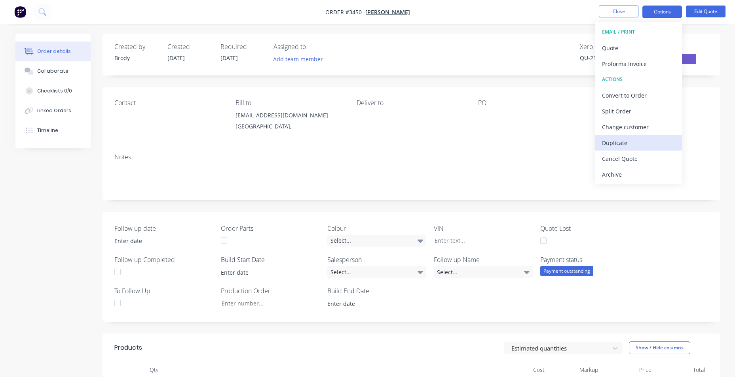
click at [633, 139] on div "Duplicate" at bounding box center [638, 142] width 73 height 11
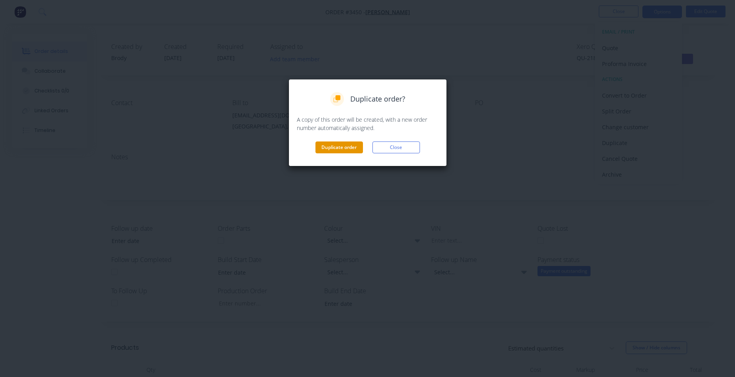
click at [345, 148] on button "Duplicate order" at bounding box center [338, 148] width 47 height 12
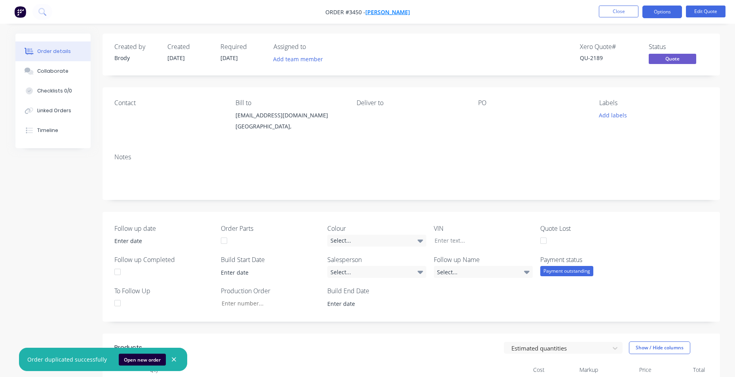
click at [373, 13] on span "[PERSON_NAME]" at bounding box center [387, 12] width 45 height 8
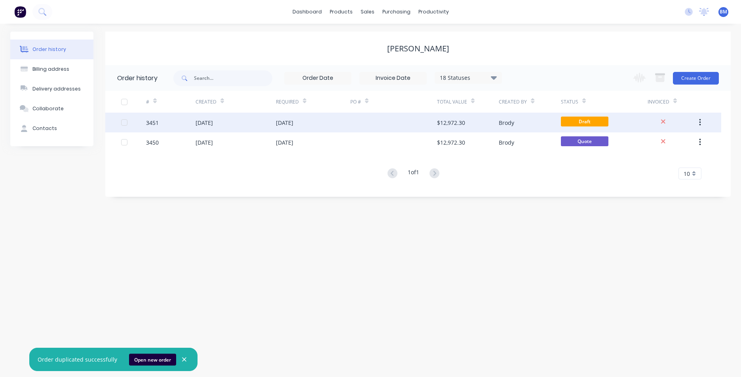
click at [345, 125] on div "01 Oct 2025" at bounding box center [313, 123] width 74 height 20
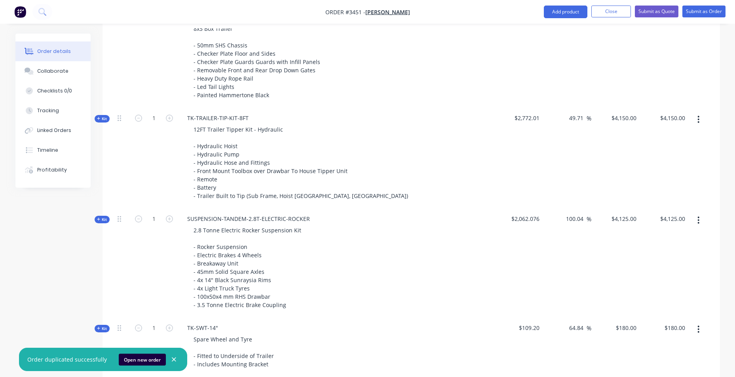
scroll to position [435, 0]
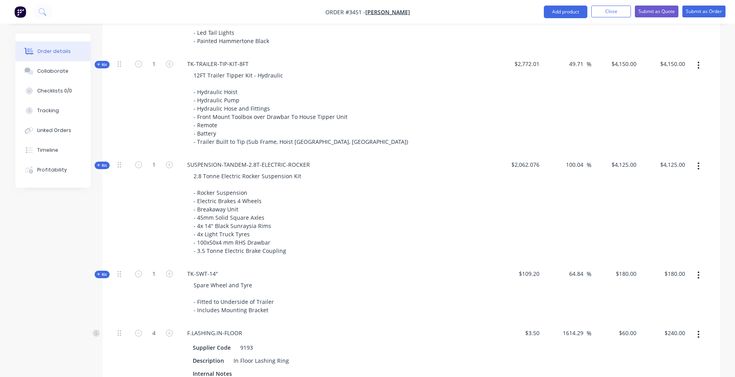
click at [699, 162] on icon "button" at bounding box center [698, 166] width 2 height 9
click at [664, 244] on div "Delete" at bounding box center [670, 249] width 61 height 11
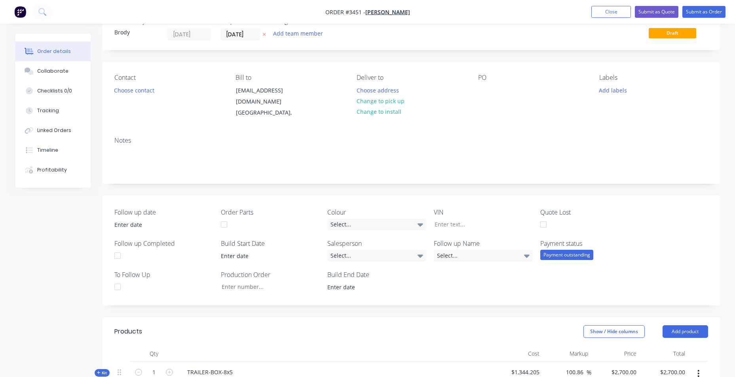
scroll to position [0, 0]
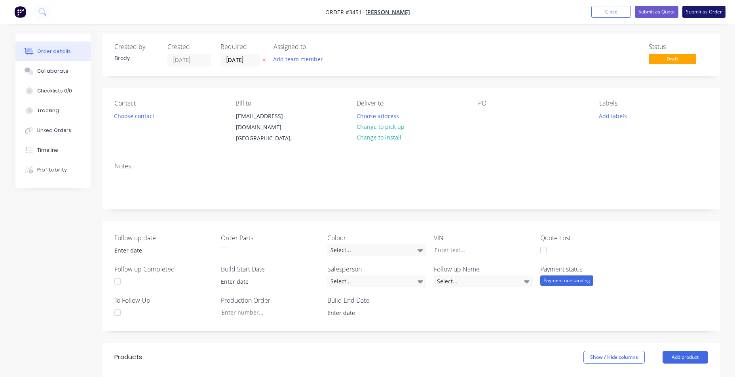
click at [692, 10] on button "Submit as Order" at bounding box center [703, 12] width 43 height 12
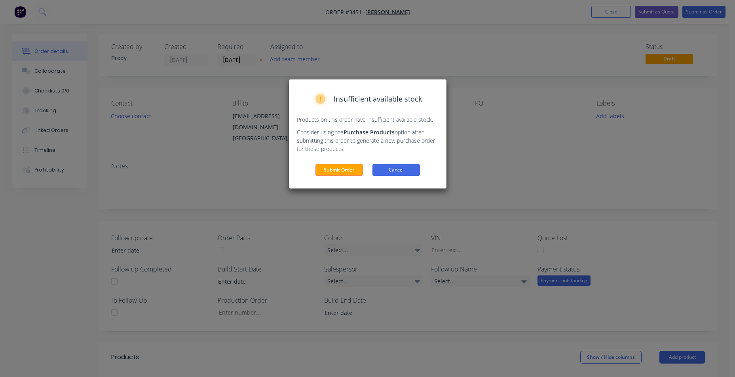
click at [416, 167] on button "Cancel" at bounding box center [395, 170] width 47 height 12
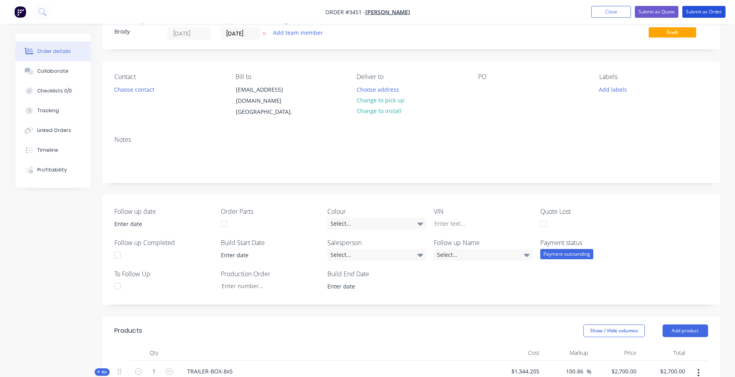
scroll to position [158, 0]
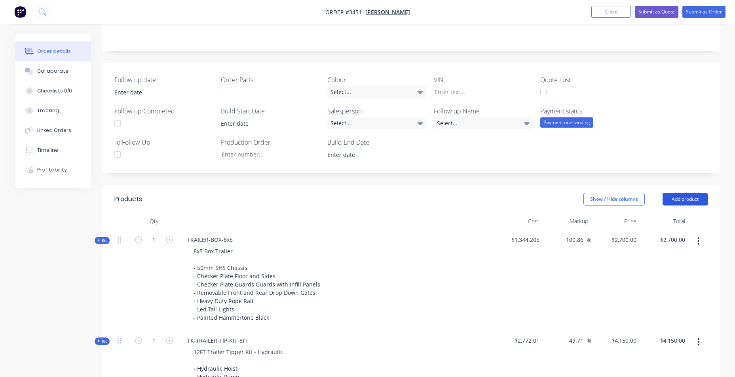
click at [685, 194] on button "Add product" at bounding box center [684, 199] width 45 height 13
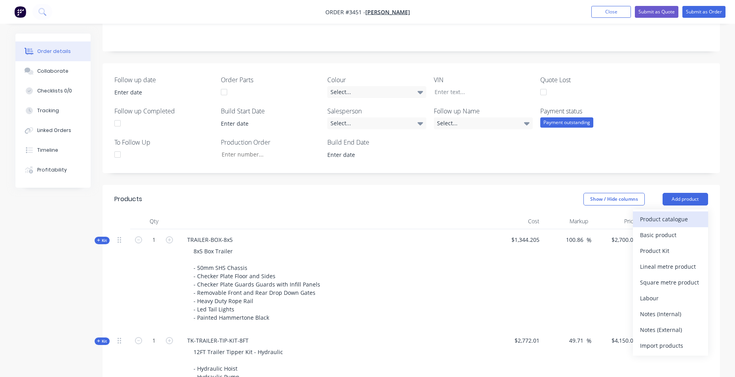
click at [679, 214] on div "Product catalogue" at bounding box center [670, 219] width 61 height 11
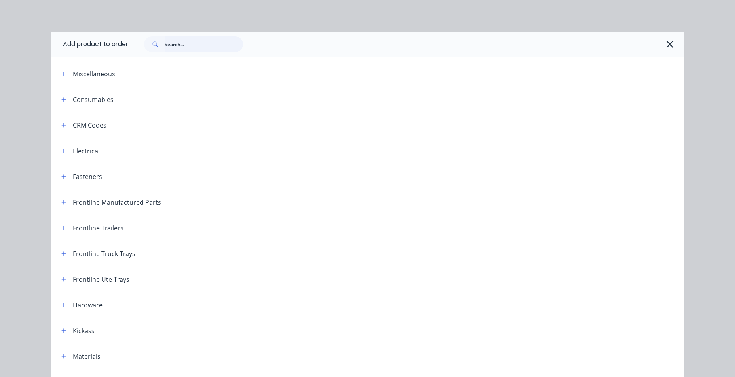
click at [173, 48] on input "text" at bounding box center [204, 44] width 78 height 16
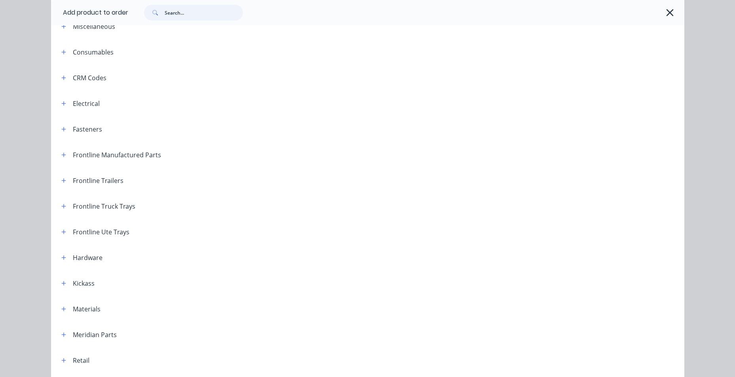
scroll to position [237, 0]
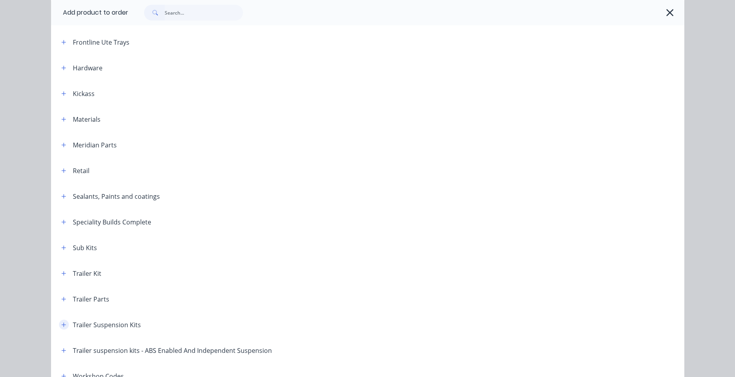
click at [62, 326] on icon "button" at bounding box center [63, 325] width 5 height 6
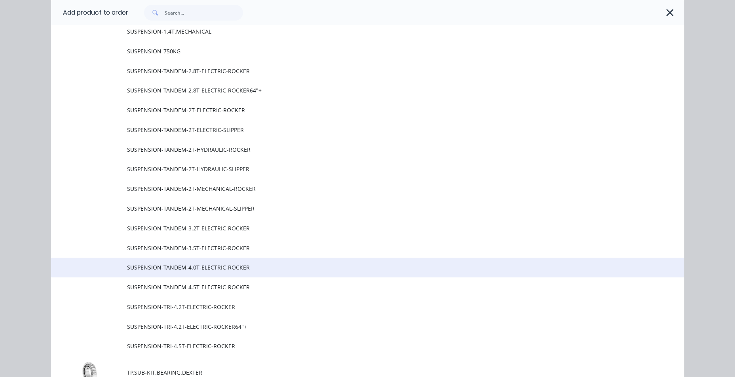
scroll to position [593, 0]
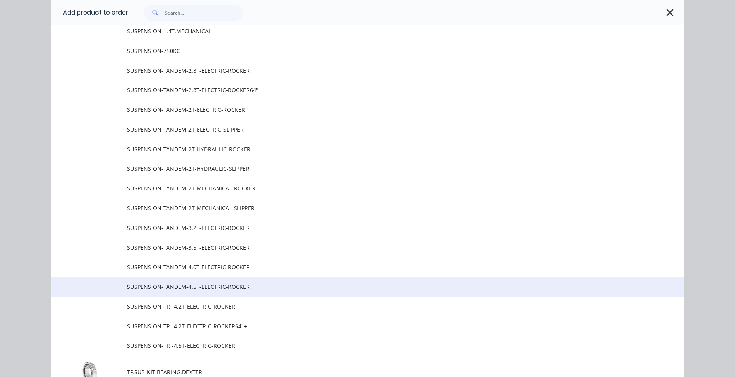
click at [253, 284] on span "SUSPENSION-TANDEM-4.5T-ELECTRIC-ROCKER" at bounding box center [349, 287] width 445 height 8
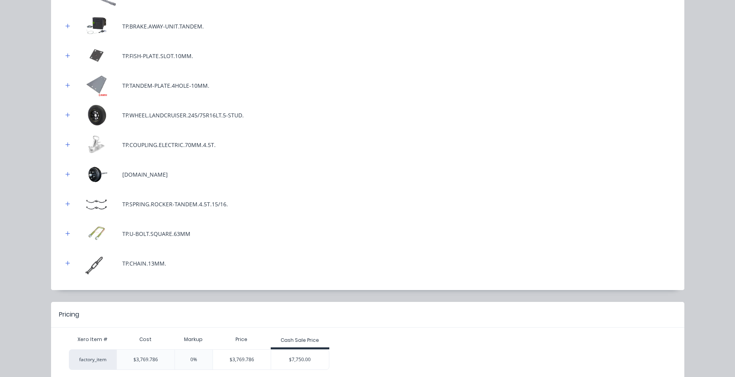
scroll to position [332, 0]
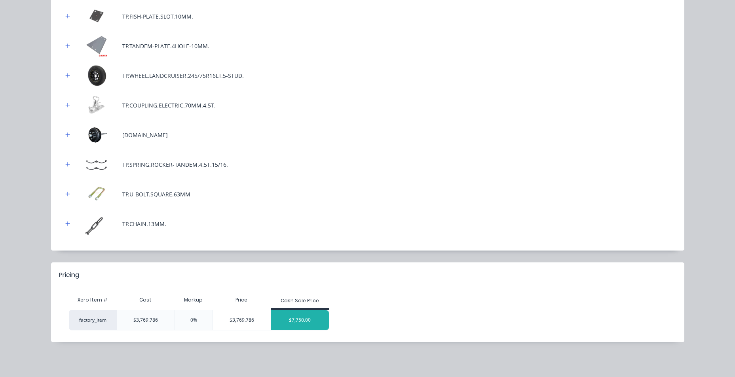
click at [297, 325] on div "$7,750.00" at bounding box center [300, 321] width 58 height 20
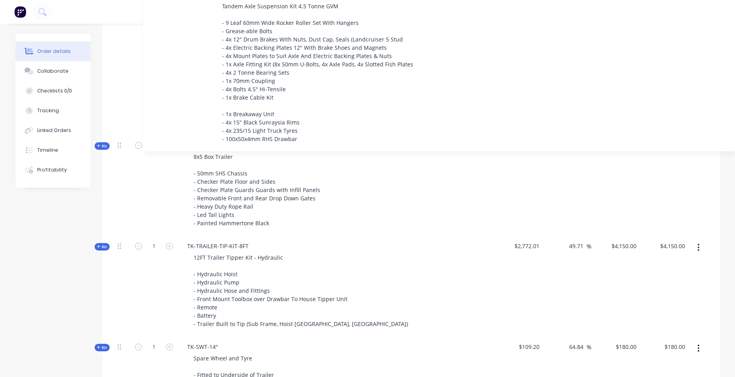
scroll to position [413, 0]
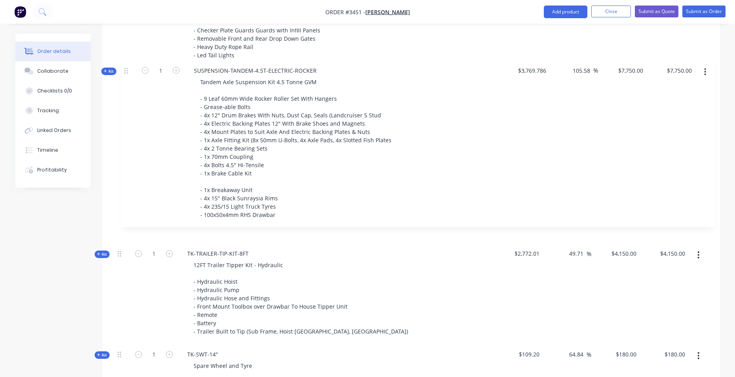
drag, startPoint x: 120, startPoint y: 153, endPoint x: 129, endPoint y: 66, distance: 87.1
click at [129, 66] on div "Kit 1 TRAILER-BOX-8x5 8x5 Box Trailer - 50mm SHS Chassis - Checker Plate Floor …" at bounding box center [410, 289] width 593 height 629
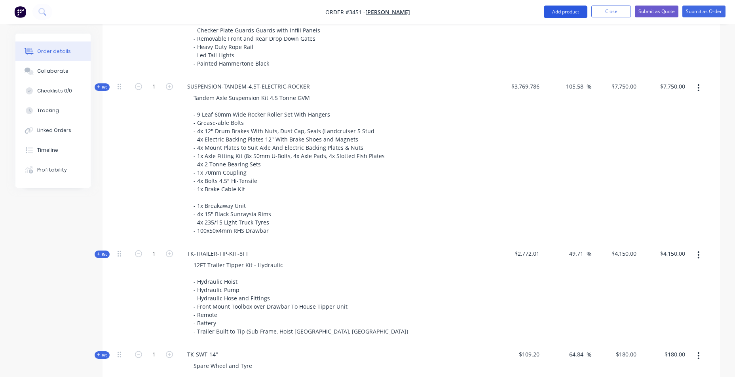
click at [573, 12] on button "Add product" at bounding box center [566, 12] width 44 height 13
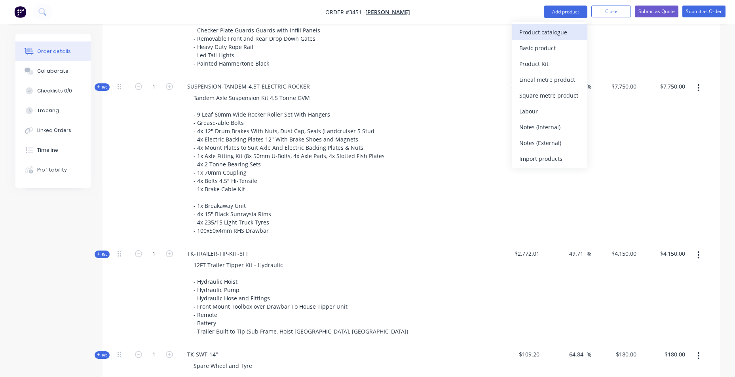
click at [544, 30] on div "Product catalogue" at bounding box center [549, 32] width 61 height 11
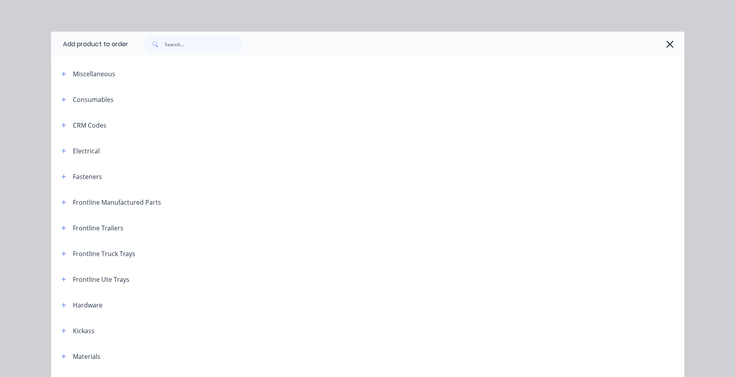
scroll to position [277, 0]
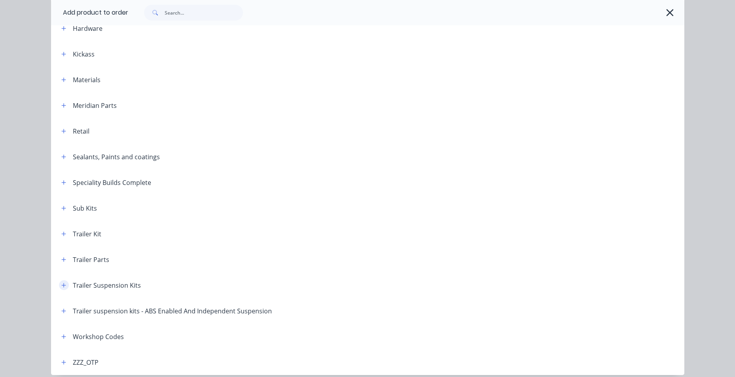
click at [62, 287] on icon "button" at bounding box center [63, 286] width 5 height 6
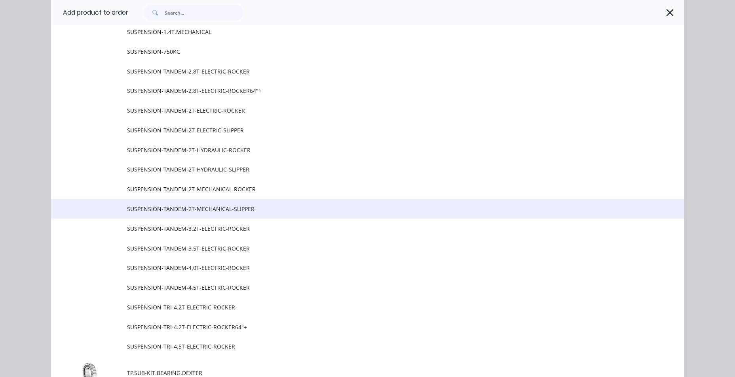
scroll to position [752, 0]
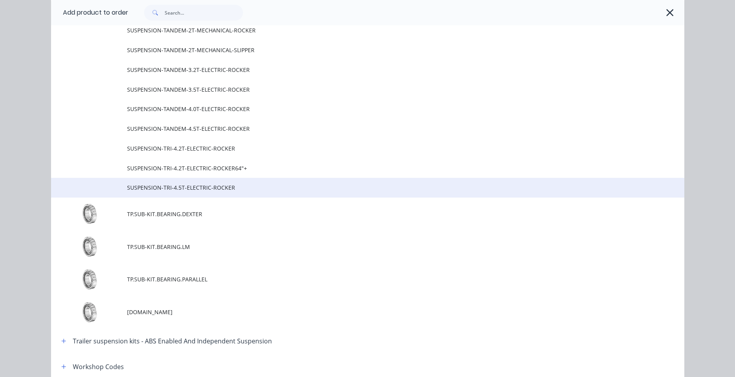
click at [148, 188] on span "SUSPENSION-TRI-4.5T-ELECTRIC-ROCKER" at bounding box center [349, 188] width 445 height 8
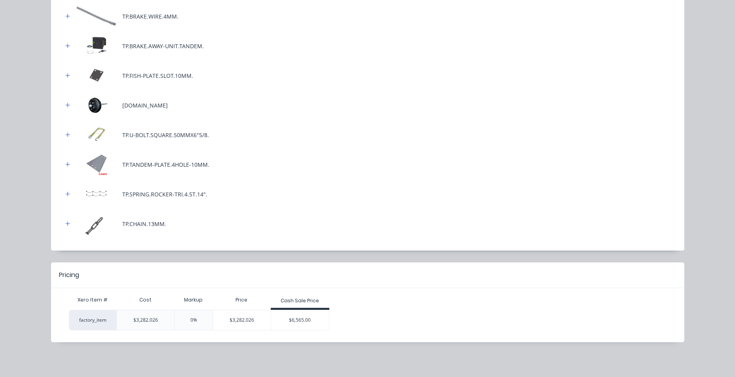
scroll to position [452, 0]
click at [289, 320] on div "$6,565.00" at bounding box center [300, 321] width 58 height 20
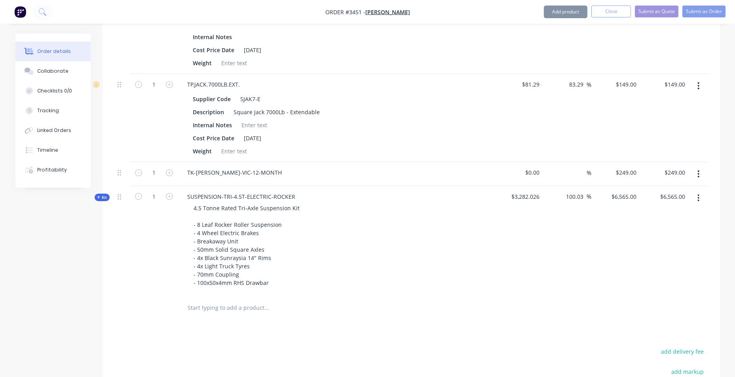
scroll to position [927, 0]
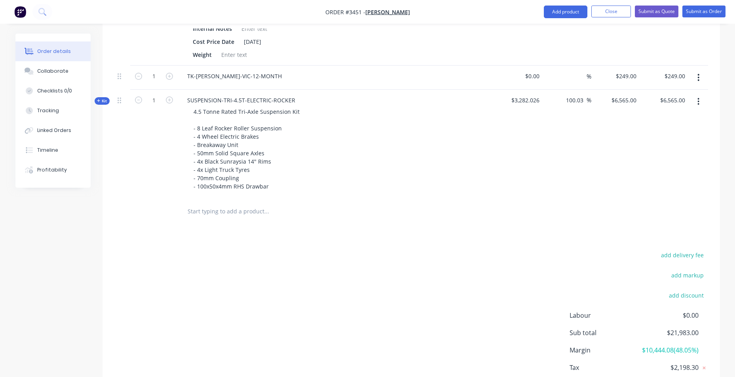
click at [117, 95] on div at bounding box center [121, 100] width 9 height 11
click at [698, 98] on icon "button" at bounding box center [698, 101] width 2 height 7
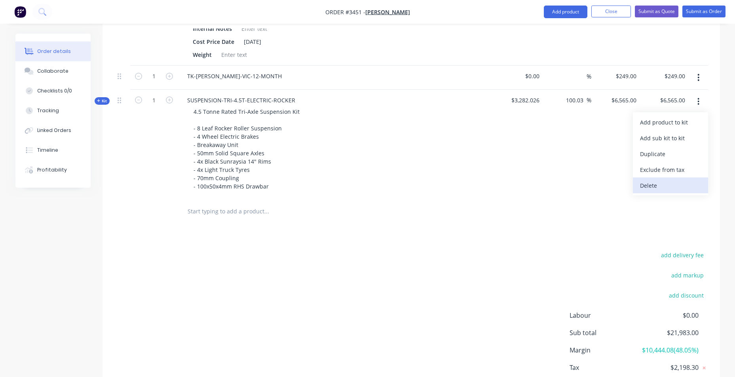
click at [660, 181] on div "Delete" at bounding box center [670, 185] width 61 height 11
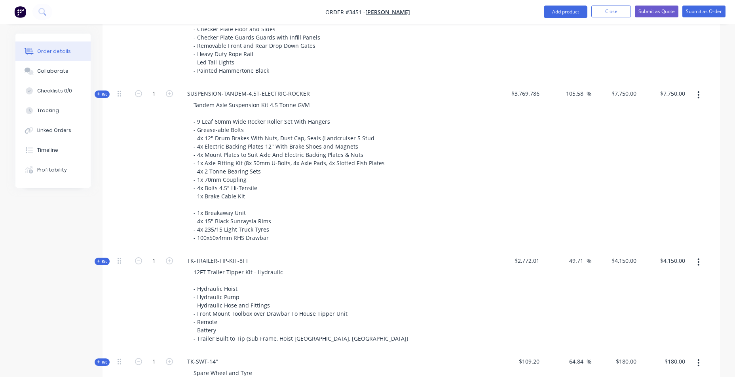
scroll to position [225, 0]
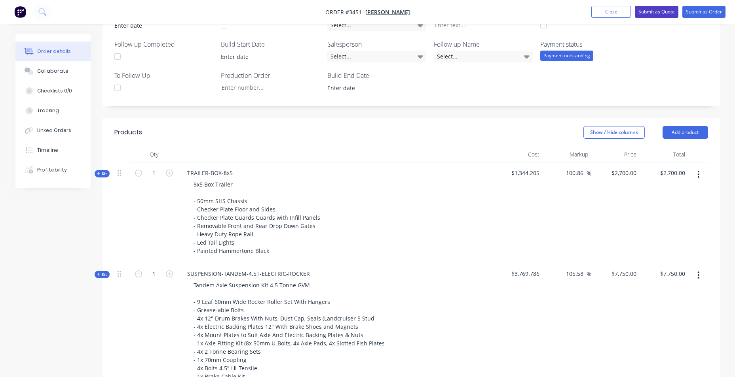
click at [668, 13] on button "Submit as Quote" at bounding box center [657, 12] width 44 height 12
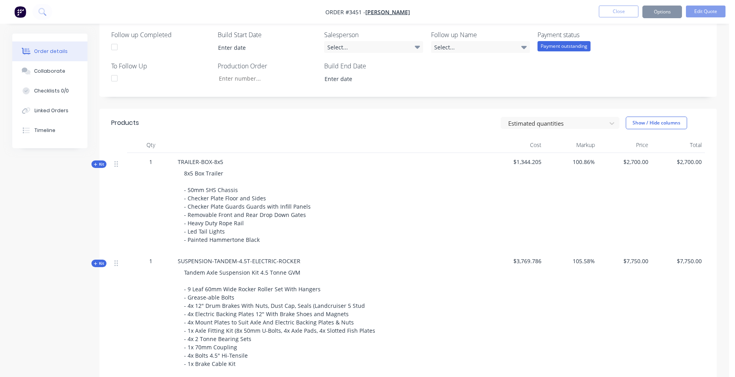
scroll to position [0, 0]
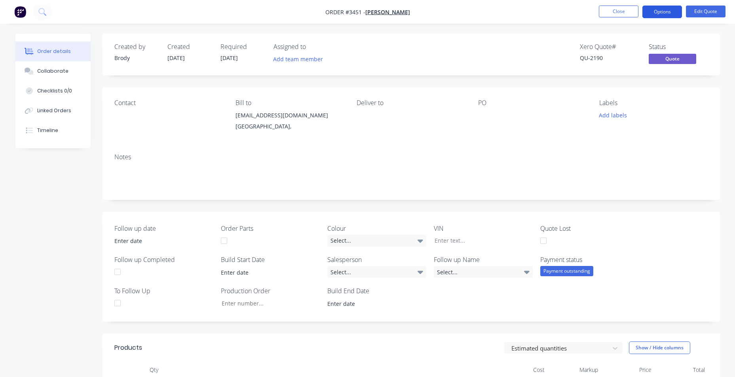
click at [669, 12] on button "Options" at bounding box center [662, 12] width 40 height 13
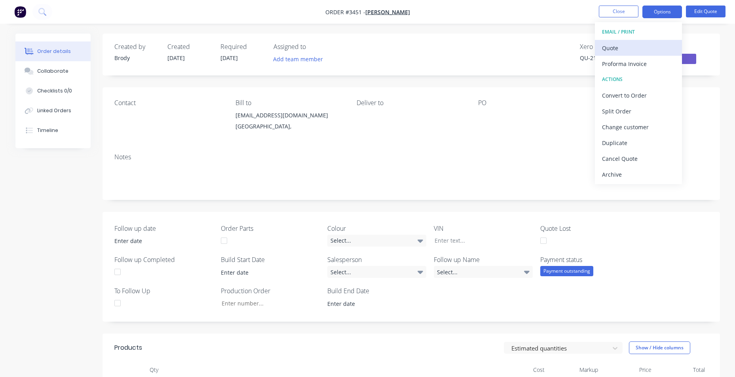
click at [648, 42] on button "Quote" at bounding box center [638, 48] width 87 height 16
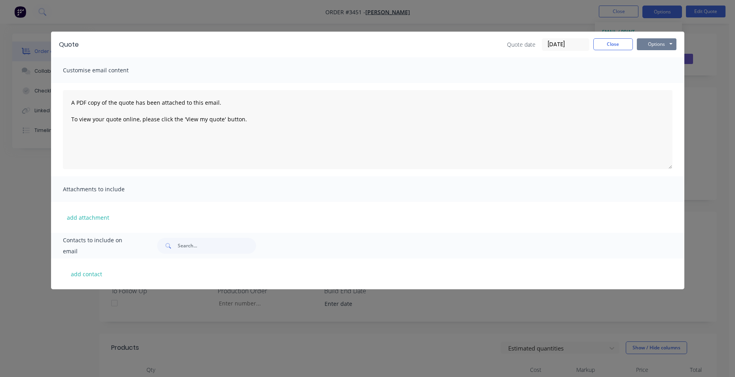
click at [649, 47] on button "Options" at bounding box center [656, 44] width 40 height 12
click at [652, 73] on button "Print" at bounding box center [661, 71] width 51 height 13
click at [604, 44] on button "Close" at bounding box center [613, 44] width 40 height 12
